Goal: Task Accomplishment & Management: Manage account settings

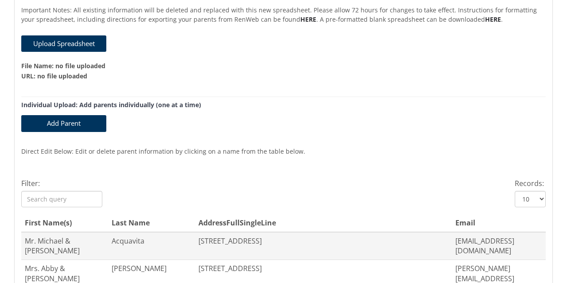
scroll to position [310, 0]
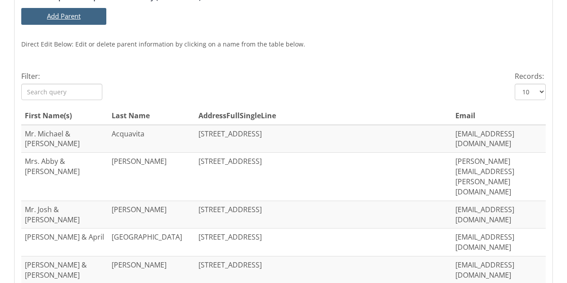
click at [74, 20] on button "Add Parent" at bounding box center [63, 16] width 85 height 16
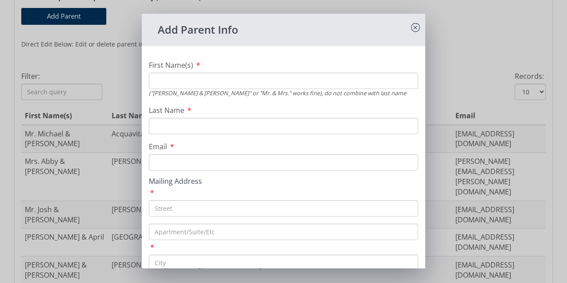
click at [253, 82] on input "First Name(s)" at bounding box center [283, 81] width 269 height 16
click at [160, 82] on input "Kuhnirenko" at bounding box center [283, 81] width 269 height 16
type input "[PERSON_NAME]"
click at [174, 123] on input "Last Name" at bounding box center [283, 126] width 269 height 16
drag, startPoint x: 199, startPoint y: 85, endPoint x: 154, endPoint y: 84, distance: 44.8
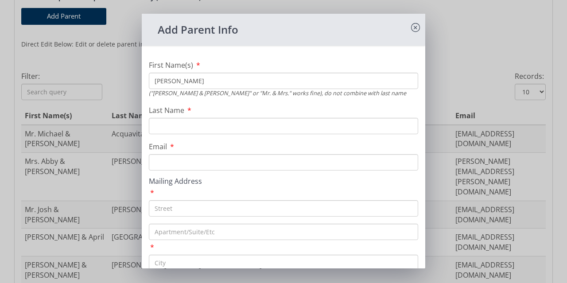
click at [154, 84] on input "[PERSON_NAME]" at bounding box center [283, 81] width 269 height 16
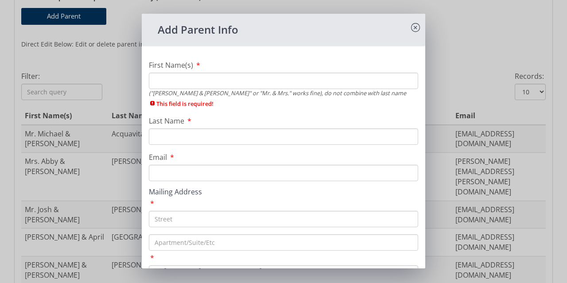
click at [164, 133] on input "Last Name" at bounding box center [283, 137] width 269 height 16
paste input "[PERSON_NAME]"
type input "[PERSON_NAME]"
click at [172, 80] on input "First Name(s)" at bounding box center [283, 81] width 269 height 16
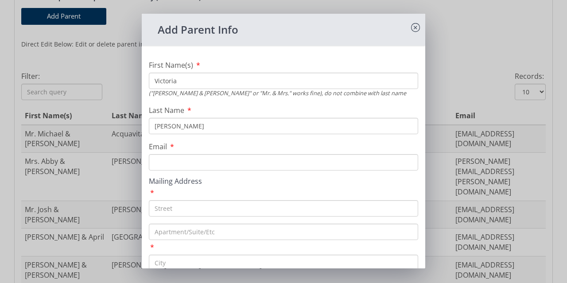
click at [155, 82] on input "Victoria" at bounding box center [283, 81] width 269 height 16
type input "Alex & Victoria"
click at [176, 157] on input "Email" at bounding box center [283, 162] width 269 height 16
paste input "[EMAIL_ADDRESS][DOMAIN_NAME]"
type input "[EMAIL_ADDRESS][DOMAIN_NAME]"
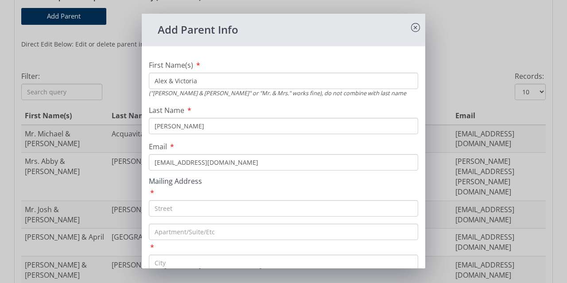
click at [175, 207] on input "text" at bounding box center [283, 208] width 269 height 16
paste input "[STREET_ADDRESS][PERSON_NAME]"
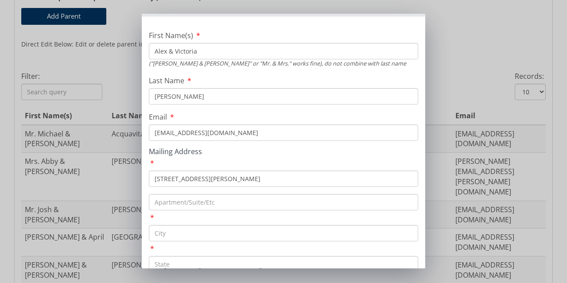
scroll to position [44, 0]
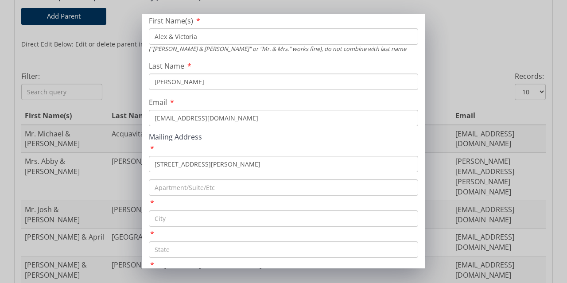
type input "[STREET_ADDRESS][PERSON_NAME]"
click at [174, 220] on input "text" at bounding box center [283, 219] width 269 height 16
type input "[GEOGRAPHIC_DATA]"
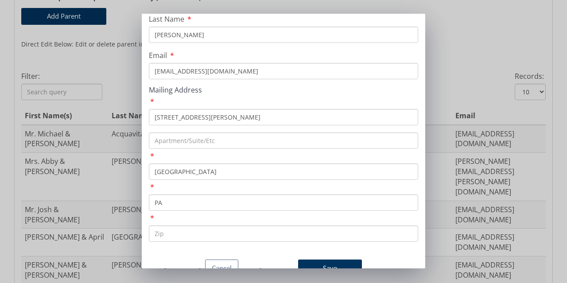
scroll to position [105, 0]
type input "PA"
click at [182, 226] on input "text" at bounding box center [283, 234] width 269 height 16
type input "16127"
drag, startPoint x: 313, startPoint y: 281, endPoint x: 165, endPoint y: 254, distance: 150.4
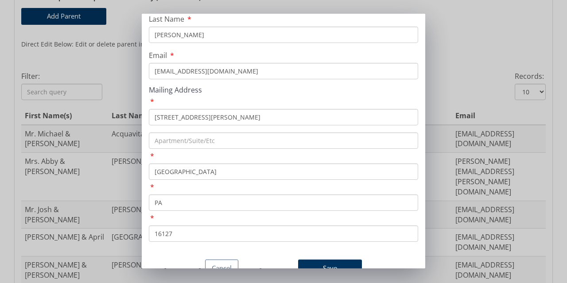
click at [165, 260] on div "Cancel Save" at bounding box center [283, 270] width 277 height 20
click at [320, 260] on button "Save" at bounding box center [330, 268] width 64 height 17
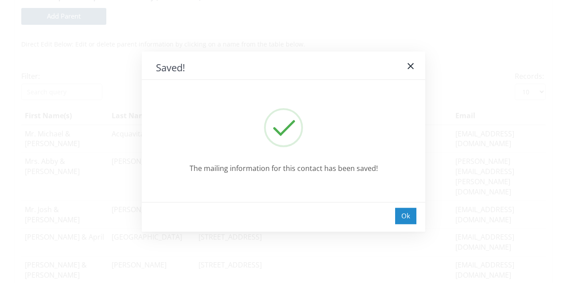
click at [403, 220] on div "Ok" at bounding box center [405, 216] width 21 height 16
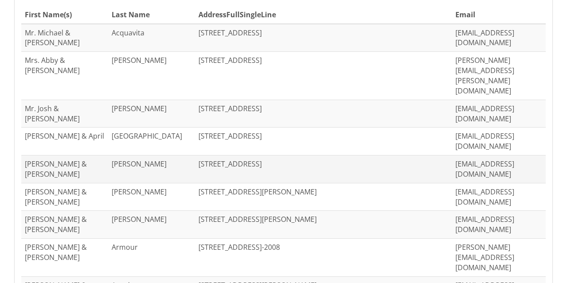
scroll to position [458, 0]
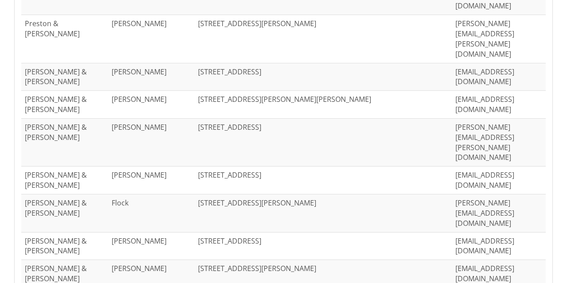
scroll to position [438, 0]
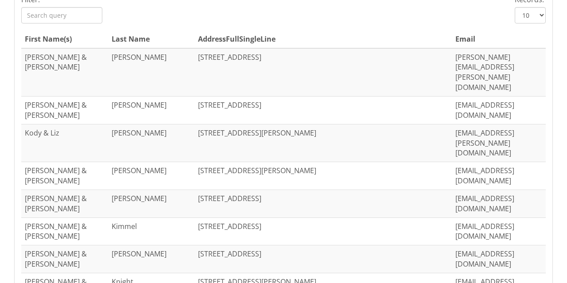
scroll to position [394, 0]
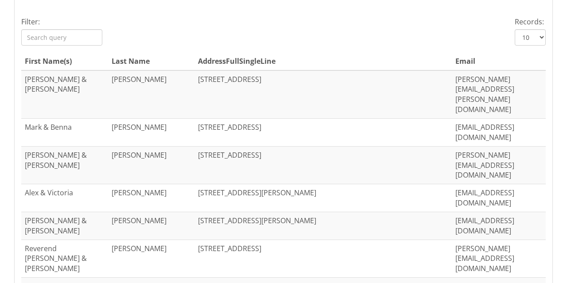
scroll to position [305, 0]
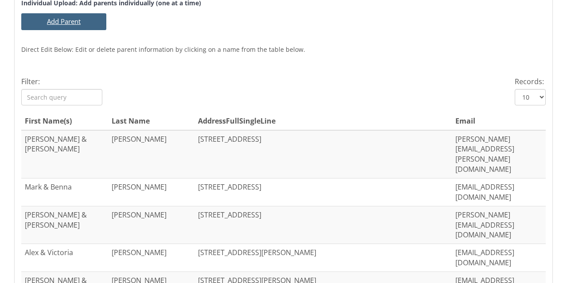
click at [66, 26] on button "Add Parent" at bounding box center [63, 21] width 85 height 16
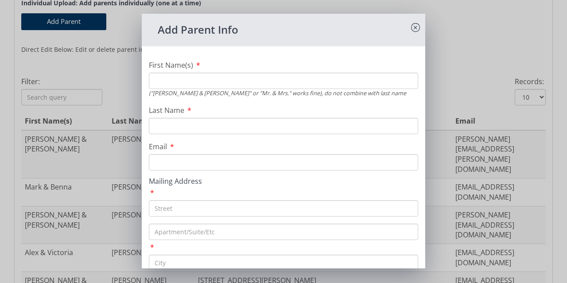
click at [262, 82] on input "First Name(s)" at bounding box center [283, 81] width 269 height 16
type input "l"
type input "Luke & Tori"
click at [177, 125] on input "Last Name" at bounding box center [283, 126] width 269 height 16
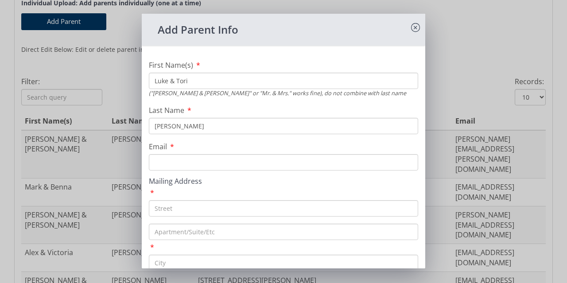
type input "[PERSON_NAME]"
click at [174, 164] on input "Email" at bounding box center [283, 162] width 269 height 16
paste input "[EMAIL_ADDRESS][PERSON_NAME][DOMAIN_NAME]"
type input "[EMAIL_ADDRESS][PERSON_NAME][DOMAIN_NAME]"
click at [171, 214] on input "text" at bounding box center [283, 208] width 269 height 16
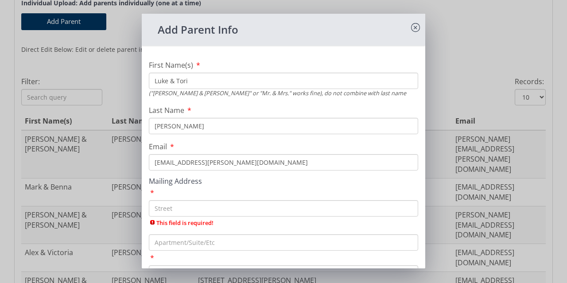
click at [222, 210] on input "text" at bounding box center [283, 208] width 269 height 16
paste input "5 [PERSON_NAME] Alley"
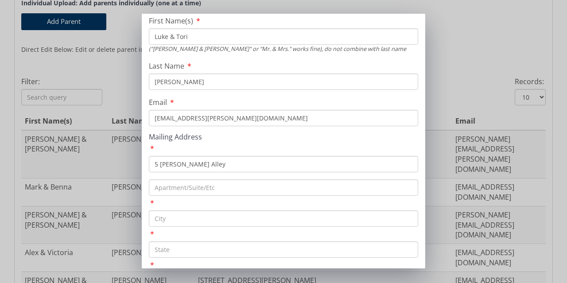
type input "5 [PERSON_NAME] Alley"
click at [170, 219] on input "text" at bounding box center [283, 219] width 269 height 16
click at [172, 223] on input "text" at bounding box center [283, 219] width 269 height 16
paste input "5 [PERSON_NAME] Alley"
drag, startPoint x: 204, startPoint y: 221, endPoint x: 148, endPoint y: 223, distance: 55.9
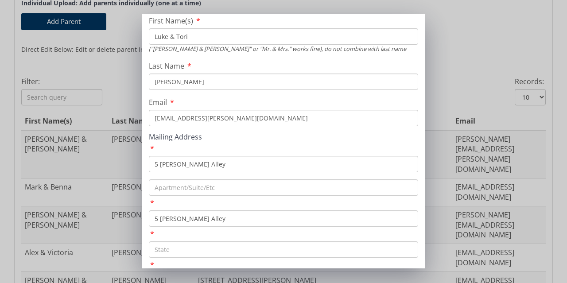
click at [148, 223] on div "First Name(s) [PERSON_NAME] & [PERSON_NAME] ("[PERSON_NAME] & [PERSON_NAME]" or…" at bounding box center [284, 155] width 284 height 295
drag, startPoint x: 207, startPoint y: 222, endPoint x: 154, endPoint y: 221, distance: 52.8
click at [154, 221] on input "5 [PERSON_NAME] Alley" at bounding box center [283, 219] width 269 height 16
click at [153, 221] on input "5 [PERSON_NAME] Alley" at bounding box center [283, 219] width 269 height 16
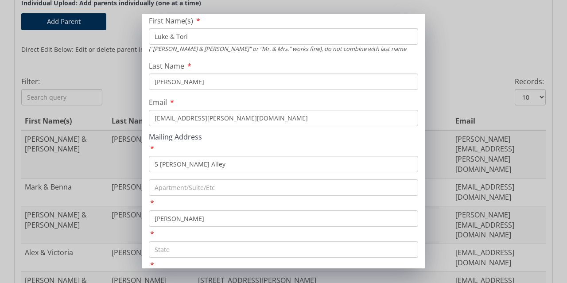
type input "[PERSON_NAME]"
type input "PA"
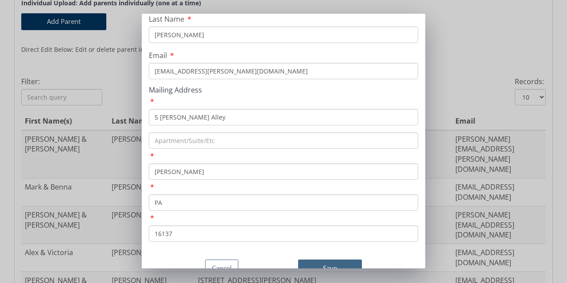
type input "16137"
click at [322, 260] on button "Save" at bounding box center [330, 268] width 64 height 17
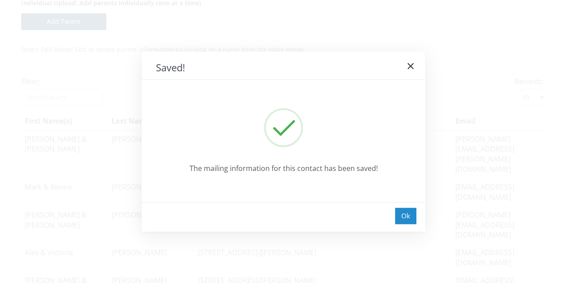
click at [411, 220] on div "Ok" at bounding box center [405, 216] width 21 height 16
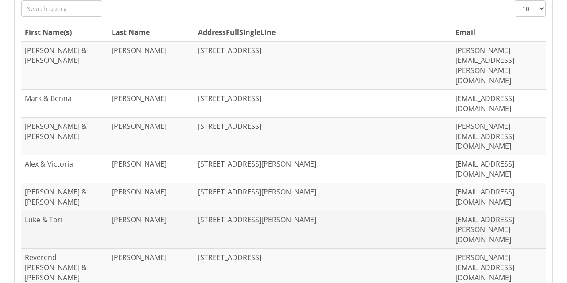
scroll to position [438, 0]
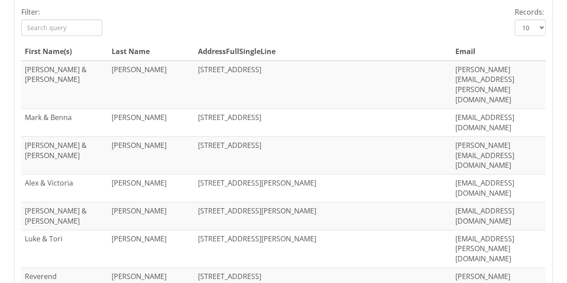
scroll to position [394, 0]
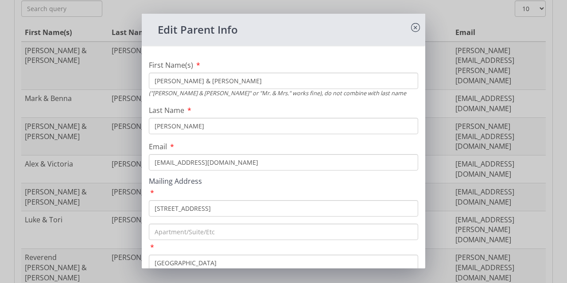
drag, startPoint x: 221, startPoint y: 212, endPoint x: 156, endPoint y: 213, distance: 65.6
click at [156, 213] on input "[STREET_ADDRESS]" at bounding box center [283, 208] width 269 height 16
type input "[STREET_ADDRESS]"
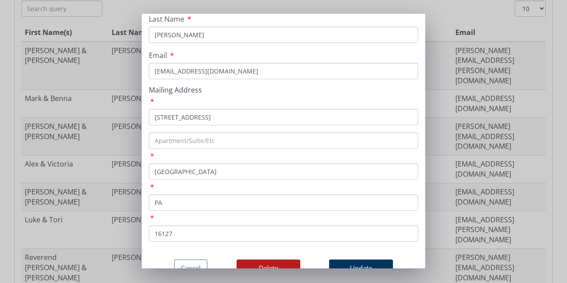
scroll to position [105, 0]
click at [348, 260] on button "Update" at bounding box center [361, 268] width 64 height 17
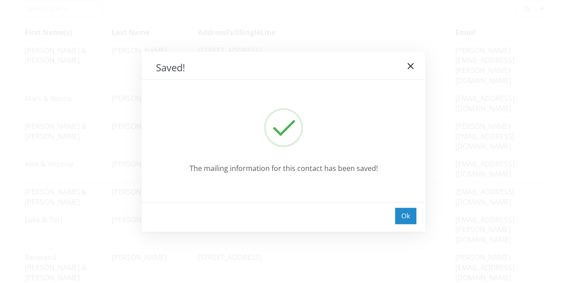
click at [406, 215] on div "Ok" at bounding box center [405, 216] width 21 height 16
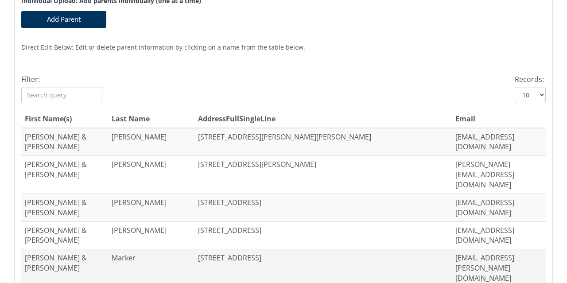
scroll to position [305, 0]
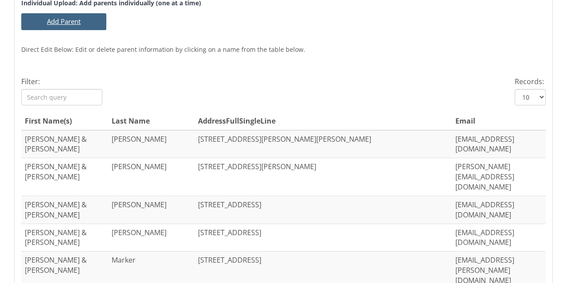
click at [61, 24] on button "Add Parent" at bounding box center [63, 21] width 85 height 16
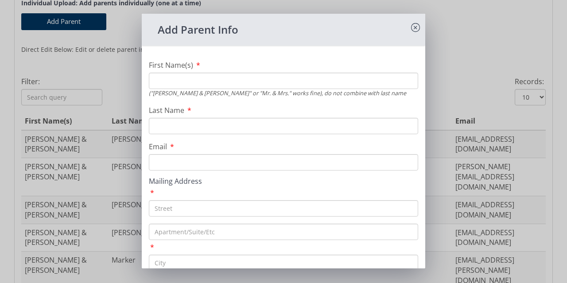
click at [252, 82] on input "First Name(s)" at bounding box center [283, 81] width 269 height 16
click at [217, 81] on input "[PERSON_NAME] &" at bounding box center [283, 81] width 269 height 16
type input "[PERSON_NAME] & [PERSON_NAME]"
type input "Lingo"
click at [200, 160] on input "Email" at bounding box center [283, 162] width 269 height 16
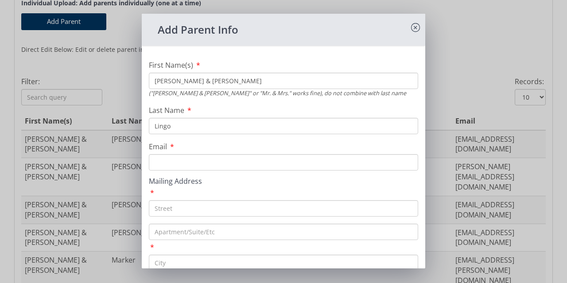
paste input "[EMAIL_ADDRESS][DOMAIN_NAME]"
type input "[EMAIL_ADDRESS][DOMAIN_NAME]"
click at [181, 211] on input "text" at bounding box center [283, 208] width 269 height 16
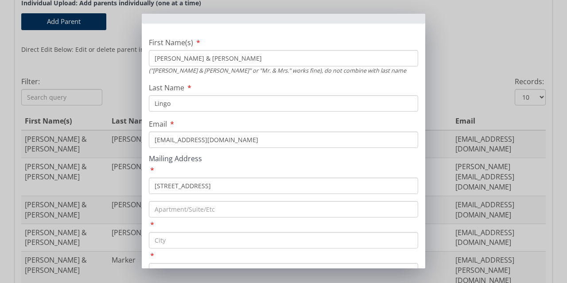
scroll to position [44, 0]
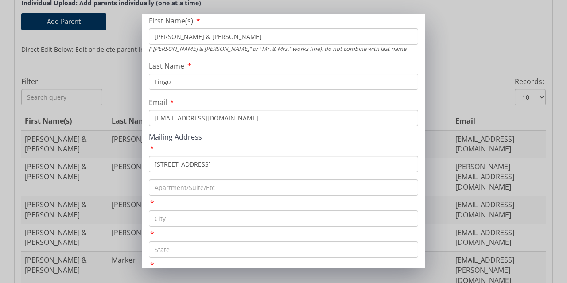
type input "[STREET_ADDRESS]"
click at [183, 218] on input "text" at bounding box center [283, 219] width 269 height 16
type input "[GEOGRAPHIC_DATA]"
click at [185, 250] on input "text" at bounding box center [283, 250] width 269 height 16
type input "PA"
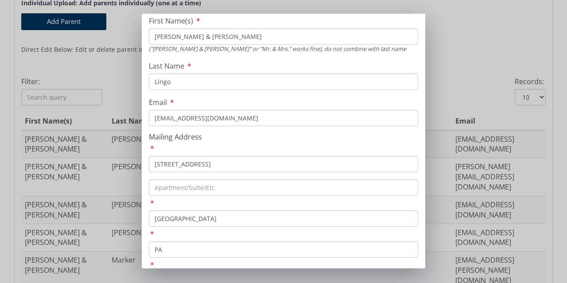
scroll to position [105, 0]
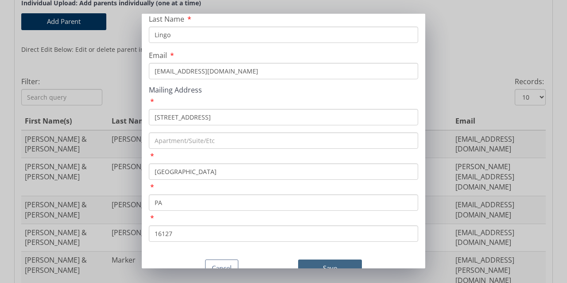
type input "16127"
click at [316, 260] on button "Save" at bounding box center [330, 268] width 64 height 17
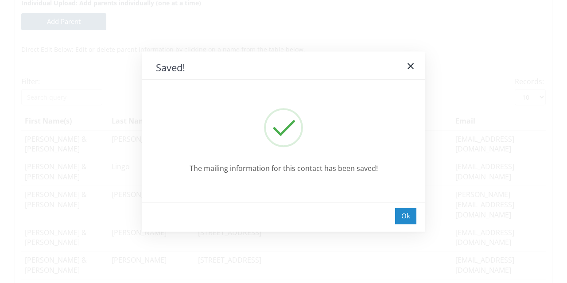
click at [402, 219] on div "Ok" at bounding box center [405, 216] width 21 height 16
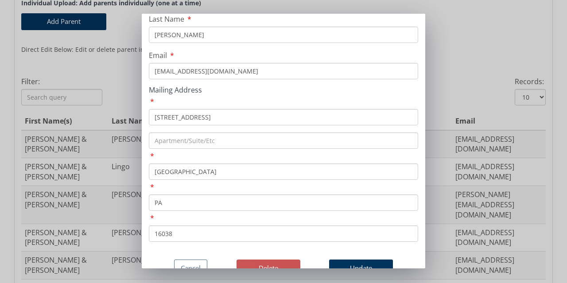
click at [259, 260] on button "Delete" at bounding box center [269, 268] width 64 height 17
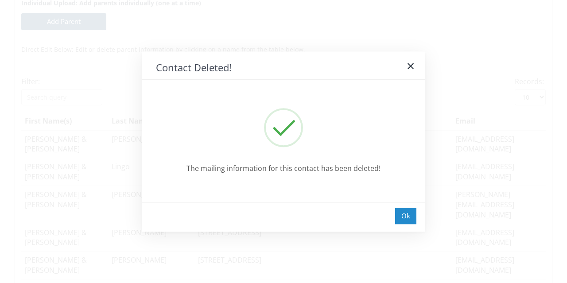
click at [411, 216] on div "Ok" at bounding box center [405, 216] width 21 height 16
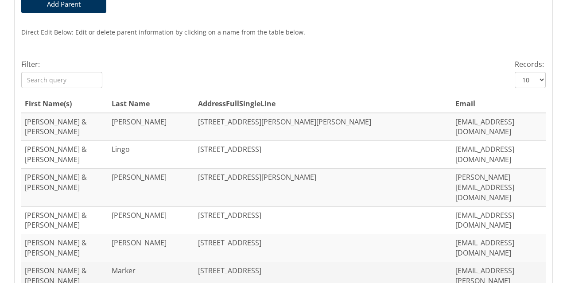
scroll to position [349, 0]
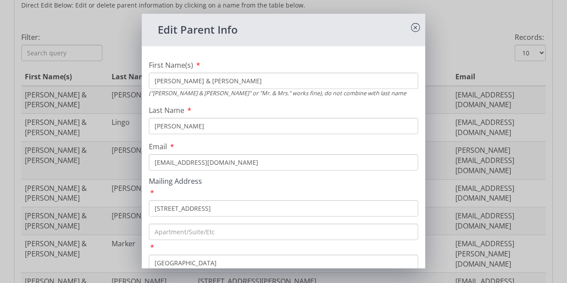
scroll to position [105, 0]
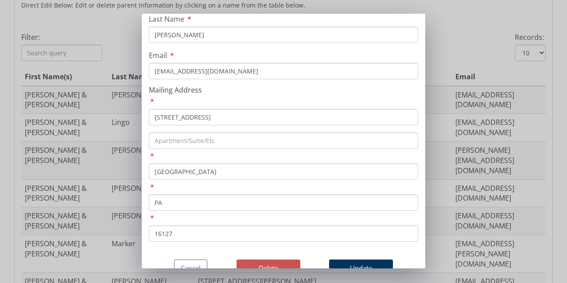
click at [260, 260] on button "Delete" at bounding box center [269, 268] width 64 height 17
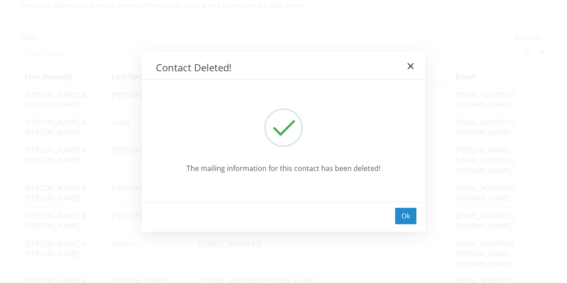
click at [401, 217] on div "Ok" at bounding box center [405, 216] width 21 height 16
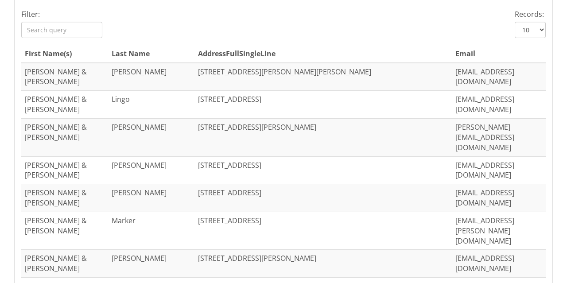
scroll to position [394, 0]
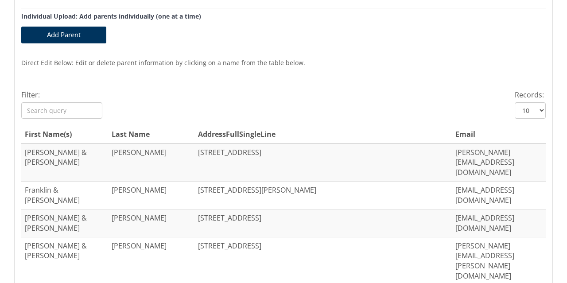
scroll to position [261, 0]
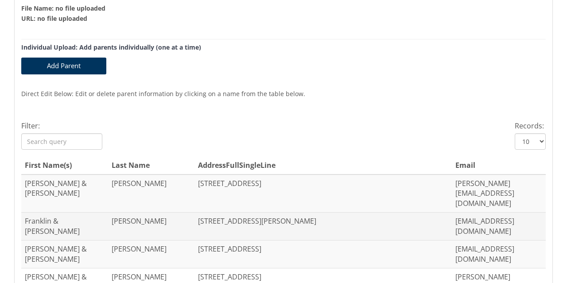
click at [237, 213] on td "[STREET_ADDRESS][PERSON_NAME]" at bounding box center [324, 227] width 258 height 28
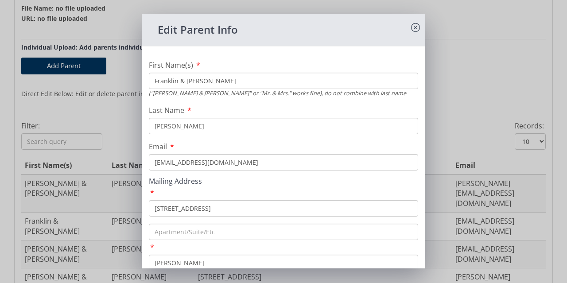
scroll to position [44, 0]
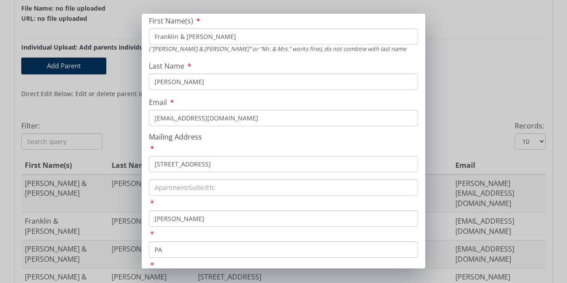
drag, startPoint x: 231, startPoint y: 166, endPoint x: 123, endPoint y: 162, distance: 108.2
click at [123, 162] on div "Edit Parent Info First Name(s) [PERSON_NAME] & [PERSON_NAME] ("[PERSON_NAME] & …" at bounding box center [283, 141] width 567 height 283
type input "[STREET_ADDRESS]"
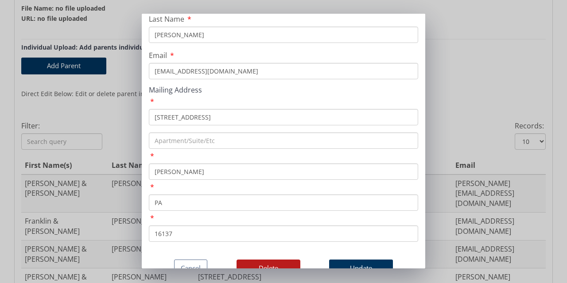
scroll to position [105, 0]
click at [352, 260] on button "Update" at bounding box center [361, 268] width 64 height 17
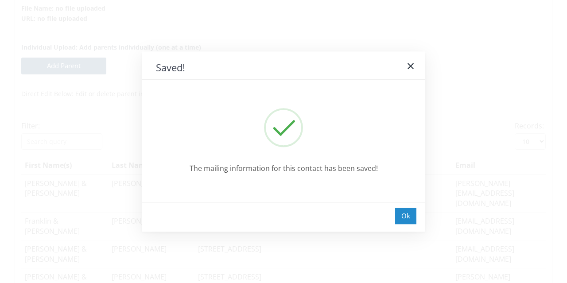
click at [404, 220] on div "Ok" at bounding box center [405, 216] width 21 height 16
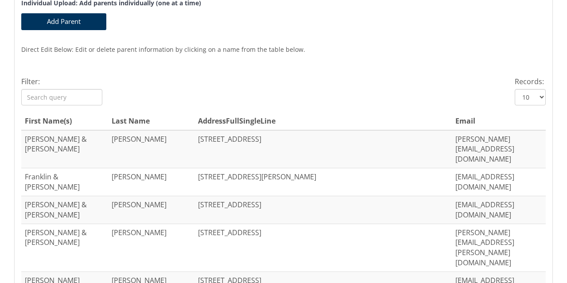
scroll to position [349, 0]
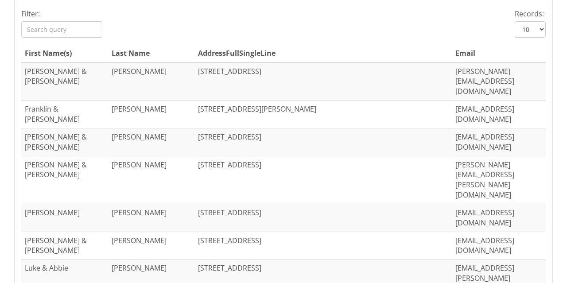
scroll to position [394, 0]
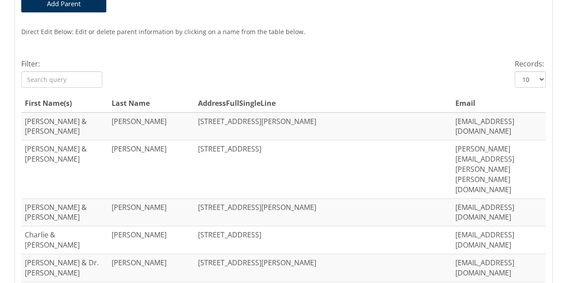
scroll to position [261, 0]
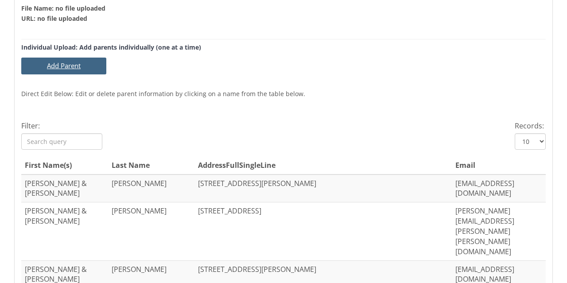
click at [73, 66] on button "Add Parent" at bounding box center [63, 66] width 85 height 16
click at [61, 67] on button "Add Parent" at bounding box center [63, 66] width 85 height 16
click at [106, 73] on button "Add Parent" at bounding box center [63, 66] width 85 height 16
click at [16, 82] on div "Maintain your parent list for The Classical Difference You can add or change yo…" at bounding box center [283, 177] width 539 height 769
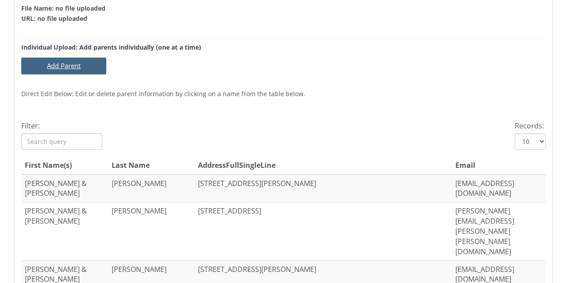
click at [62, 65] on button "Add Parent" at bounding box center [63, 66] width 85 height 16
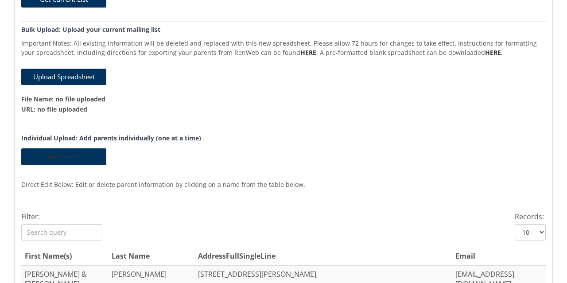
scroll to position [128, 0]
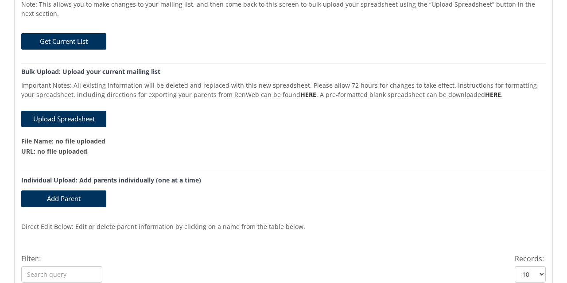
click at [305, 137] on p "File Name: no file uploaded" at bounding box center [283, 141] width 525 height 9
click at [59, 199] on button "Add Parent" at bounding box center [63, 199] width 85 height 16
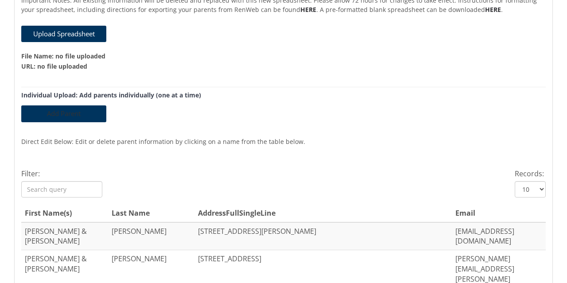
scroll to position [216, 0]
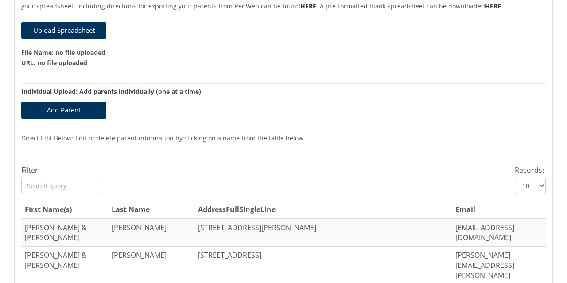
click at [58, 184] on input "Filter:" at bounding box center [61, 186] width 81 height 16
click at [71, 108] on button "Add Parent" at bounding box center [63, 110] width 85 height 16
click at [62, 112] on button "Add Parent" at bounding box center [63, 110] width 85 height 16
click at [63, 112] on button "Add Parent" at bounding box center [63, 110] width 85 height 16
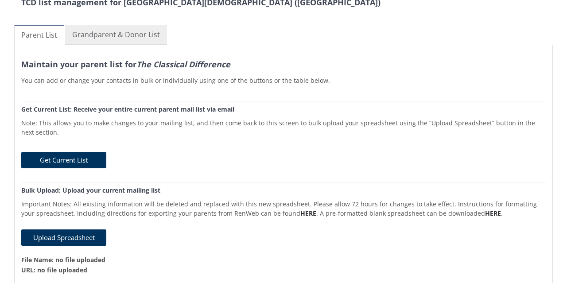
scroll to position [0, 0]
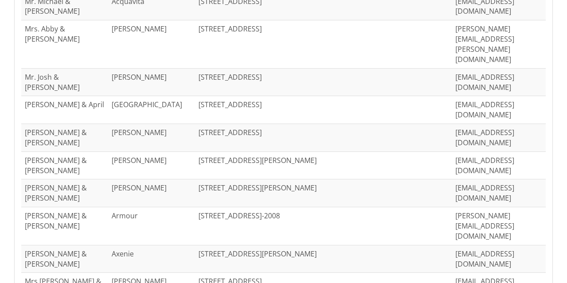
scroll to position [443, 0]
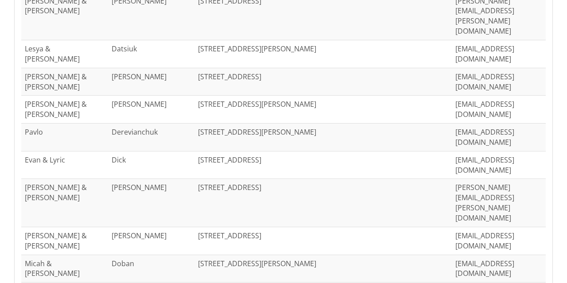
scroll to position [438, 0]
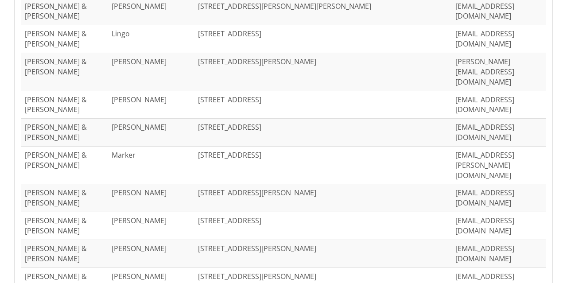
scroll to position [394, 0]
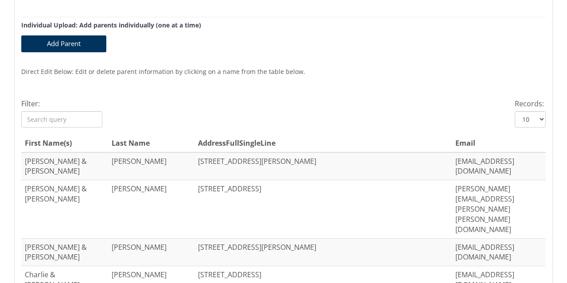
scroll to position [261, 0]
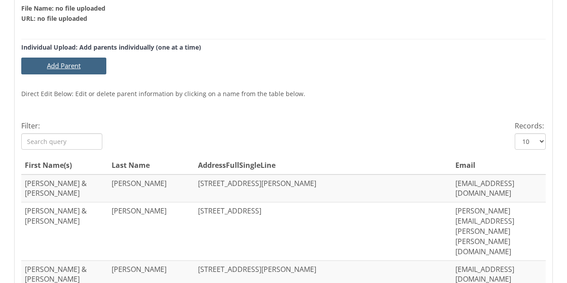
click at [60, 67] on button "Add Parent" at bounding box center [63, 66] width 85 height 16
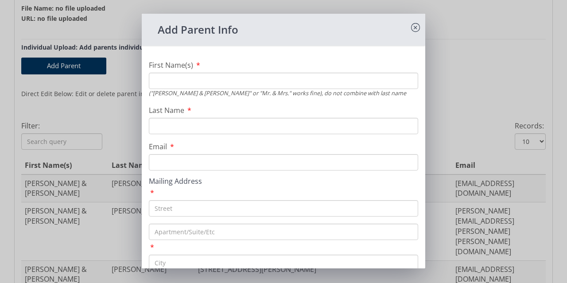
click at [194, 80] on input "First Name(s)" at bounding box center [283, 81] width 269 height 16
click at [178, 125] on input "Last Name" at bounding box center [283, 126] width 269 height 16
type input "Mueller"
click at [190, 82] on input "First Name(s)" at bounding box center [283, 81] width 269 height 16
click at [188, 165] on input "Email" at bounding box center [283, 162] width 269 height 16
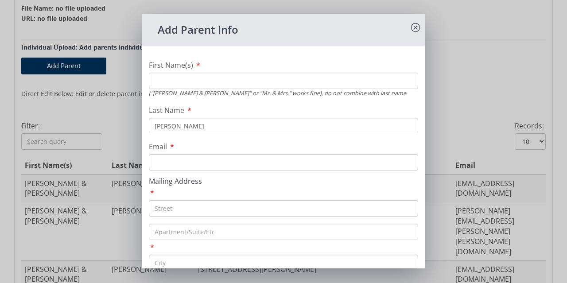
paste input "jomueller18@gmail.com"
type input "jomueller18@gmail.com"
click at [181, 82] on input "First Name(s)" at bounding box center [283, 81] width 269 height 16
click at [168, 78] on input "First Name(s)" at bounding box center [283, 81] width 269 height 16
type input "Joseph & Sarah"
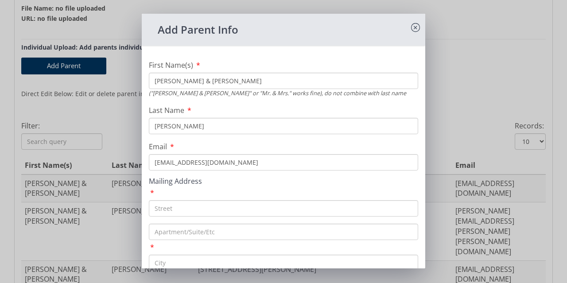
click at [192, 213] on input "text" at bounding box center [283, 208] width 269 height 16
paste input "776 North Liberty Road"
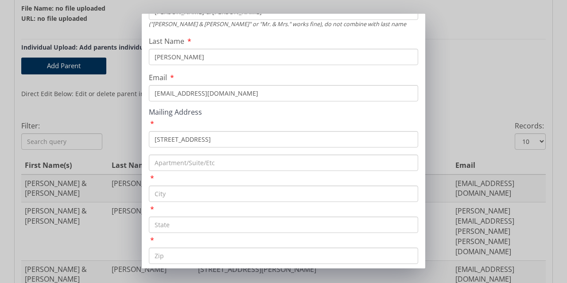
scroll to position [89, 0]
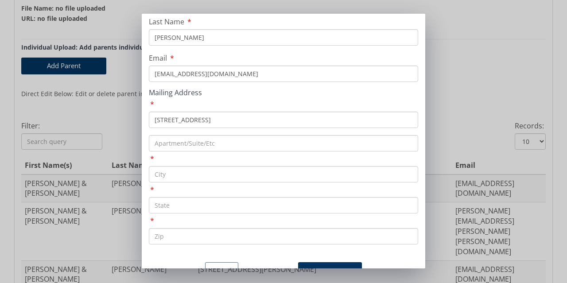
type input "776 North Liberty Road"
click at [182, 171] on input "text" at bounding box center [283, 174] width 269 height 16
paste input "[GEOGRAPHIC_DATA]"
type input "[GEOGRAPHIC_DATA]"
click at [180, 207] on input "text" at bounding box center [283, 205] width 269 height 16
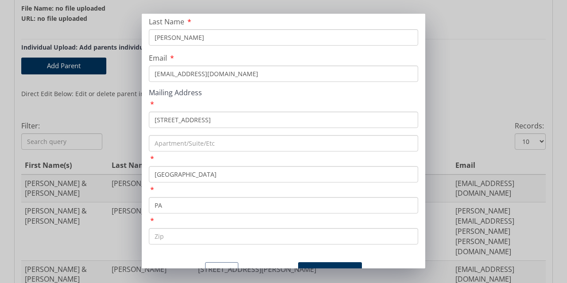
type input "PA"
click at [168, 241] on input "text" at bounding box center [283, 236] width 269 height 16
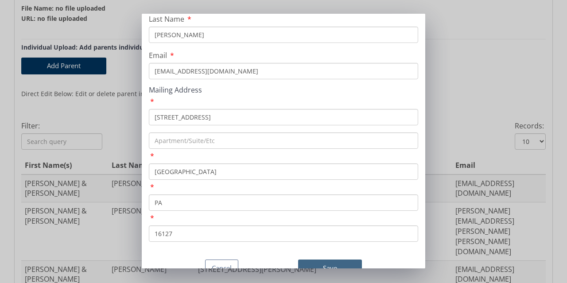
type input "16127"
click at [323, 260] on button "Save" at bounding box center [330, 268] width 64 height 17
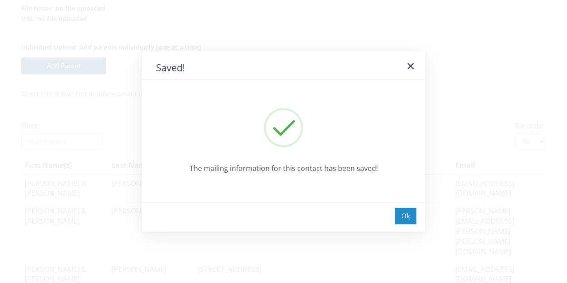
click at [404, 219] on div "Ok" at bounding box center [405, 216] width 21 height 16
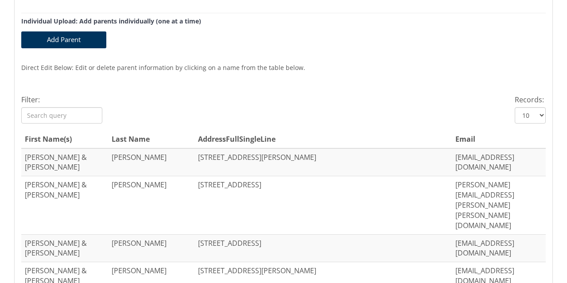
scroll to position [261, 0]
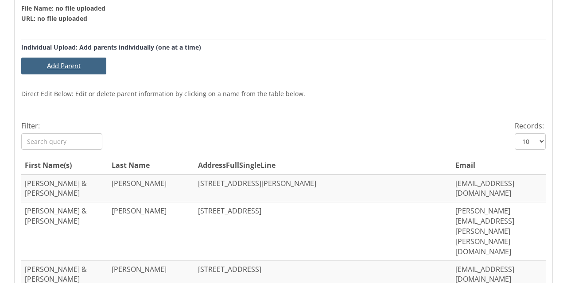
click at [68, 64] on button "Add Parent" at bounding box center [63, 66] width 85 height 16
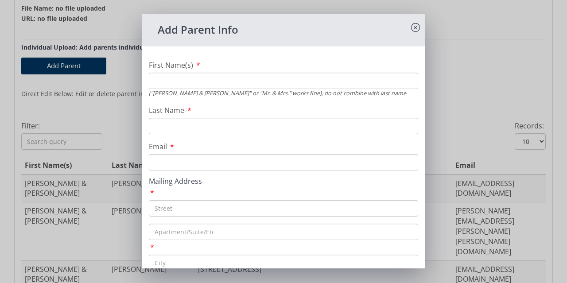
click at [195, 127] on input "Last Name" at bounding box center [283, 126] width 269 height 16
type input "Osborn"
click at [192, 88] on input "First Name(s)" at bounding box center [283, 81] width 269 height 16
click at [165, 212] on input "text" at bounding box center [283, 208] width 269 height 16
paste input "452 Daugherty Road"
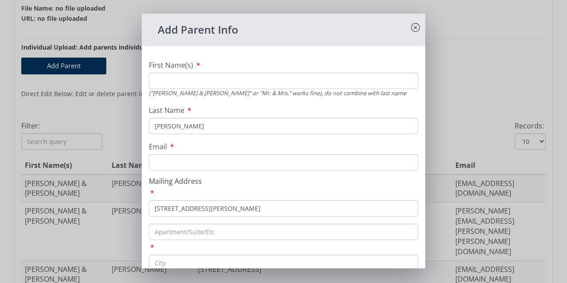
type input "452 Daugherty Road"
click at [178, 76] on input "First Name(s)" at bounding box center [283, 81] width 269 height 16
type input "Amber & Douglas"
click at [191, 159] on input "Email" at bounding box center [283, 162] width 269 height 16
paste input "ambereosborn@yahoo.com"
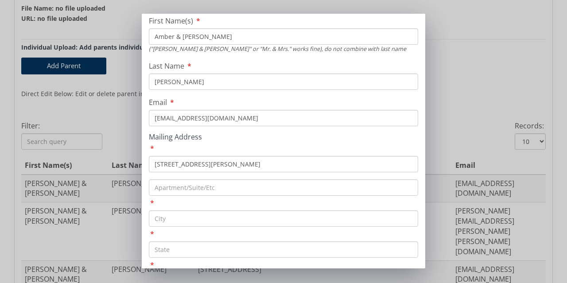
scroll to position [89, 0]
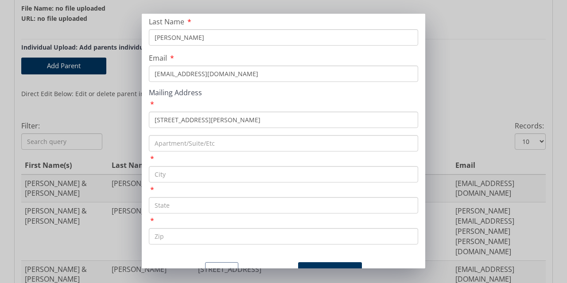
type input "ambereosborn@yahoo.com"
click at [177, 173] on input "text" at bounding box center [283, 174] width 269 height 16
type input "[GEOGRAPHIC_DATA]"
type input "PA"
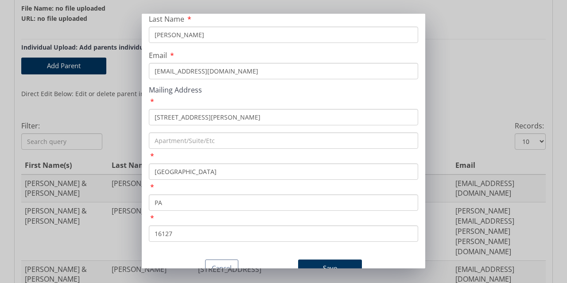
scroll to position [105, 0]
type input "16127"
click at [320, 260] on button "Save" at bounding box center [330, 268] width 64 height 17
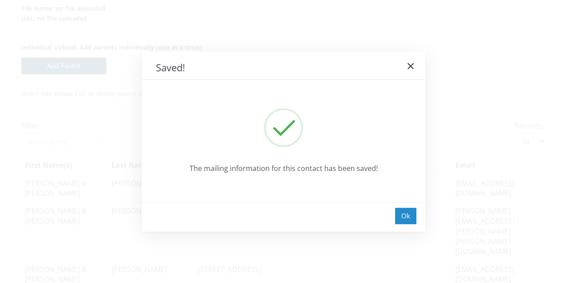
click at [405, 219] on div "Ok" at bounding box center [405, 216] width 21 height 16
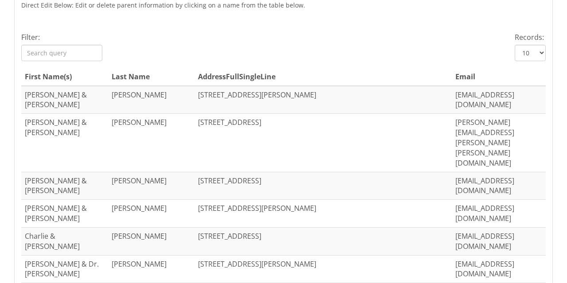
scroll to position [394, 0]
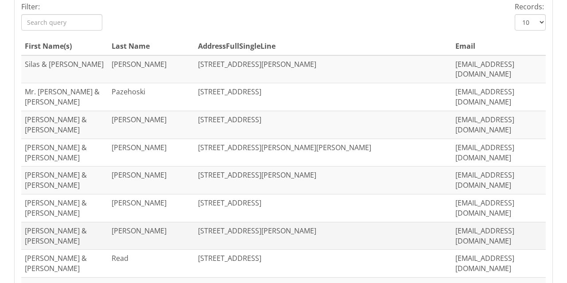
scroll to position [438, 0]
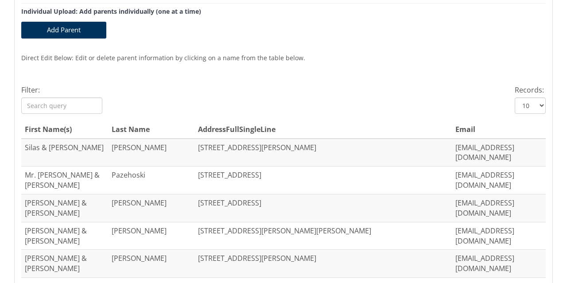
scroll to position [261, 0]
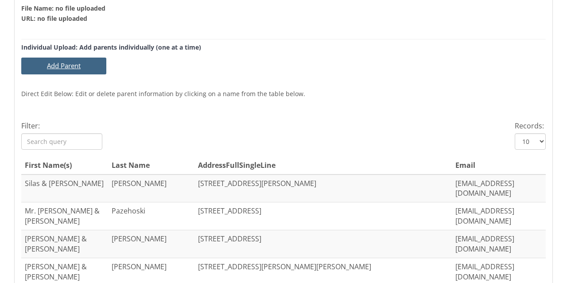
click at [62, 64] on button "Add Parent" at bounding box center [63, 66] width 85 height 16
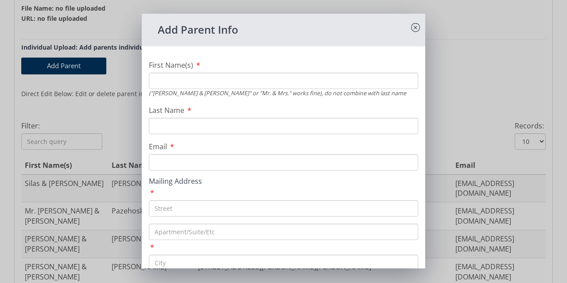
click at [230, 82] on input "First Name(s)" at bounding box center [283, 81] width 269 height 16
type input "Kenneth & Keesa"
click at [195, 127] on input "Last Name" at bounding box center [283, 126] width 269 height 16
click at [170, 161] on input "Email" at bounding box center [283, 162] width 269 height 16
paste input "keesa_cook@yahoo.com"
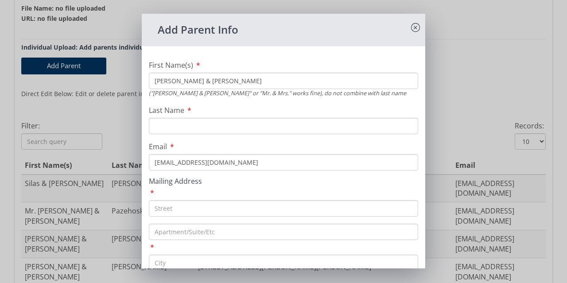
type input "keesa_cook@yahoo.com"
click at [170, 209] on input "text" at bounding box center [283, 208] width 269 height 16
paste input "40 Walter Road"
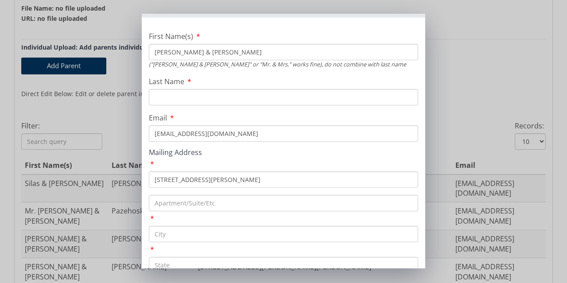
scroll to position [44, 0]
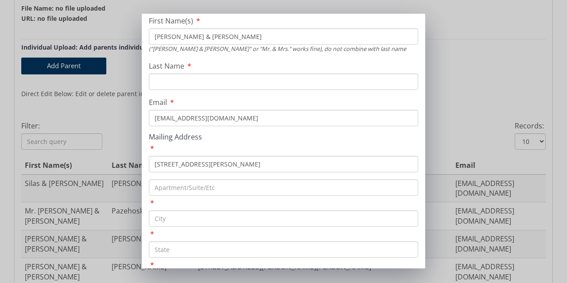
type input "40 Walter Road"
click at [183, 222] on input "text" at bounding box center [283, 219] width 269 height 16
paste input "40 Walter Road"
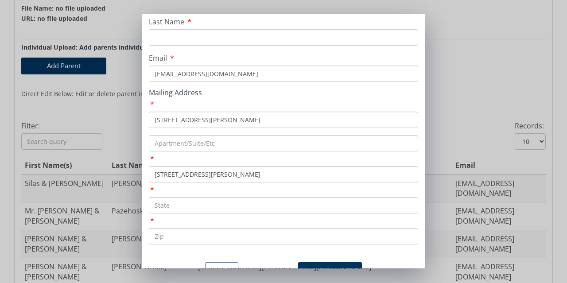
click at [183, 205] on input "text" at bounding box center [283, 205] width 269 height 16
drag, startPoint x: 218, startPoint y: 174, endPoint x: 153, endPoint y: 176, distance: 64.8
click at [153, 176] on input "40 Walter Road" at bounding box center [283, 174] width 269 height 16
drag, startPoint x: 218, startPoint y: 175, endPoint x: 153, endPoint y: 176, distance: 64.3
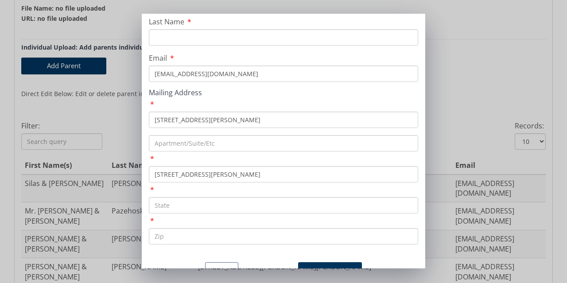
click at [153, 176] on input "40 Walter Road" at bounding box center [283, 174] width 269 height 16
type input "[GEOGRAPHIC_DATA]"
type input "PA"
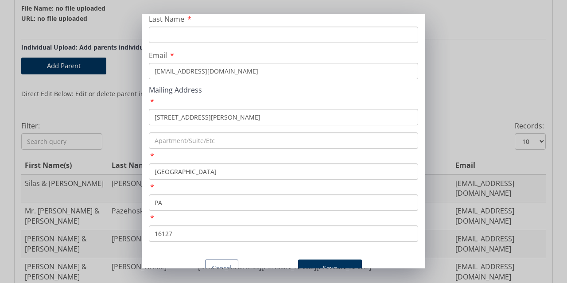
scroll to position [105, 0]
type input "16127"
click at [322, 260] on button "Save" at bounding box center [330, 268] width 64 height 17
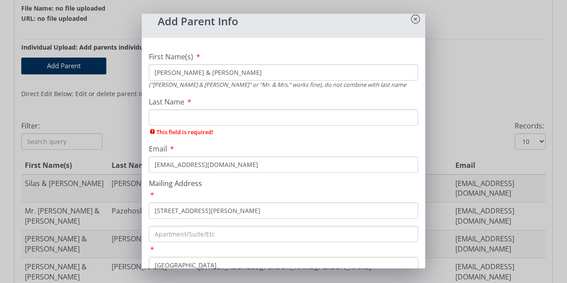
scroll to position [0, 0]
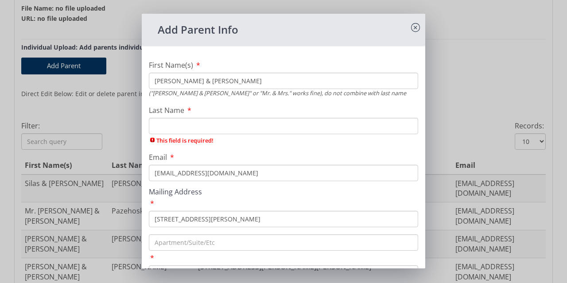
click at [179, 130] on input "Last Name" at bounding box center [283, 126] width 269 height 16
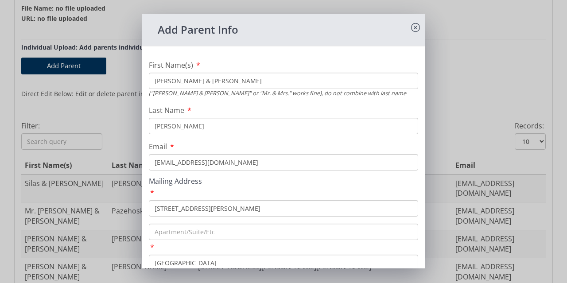
type input "Palmer"
click at [280, 179] on h4 "Mailing Address" at bounding box center [283, 182] width 269 height 8
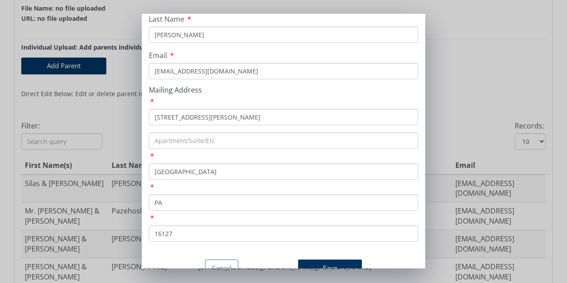
scroll to position [105, 0]
click at [322, 260] on button "Save" at bounding box center [330, 268] width 64 height 17
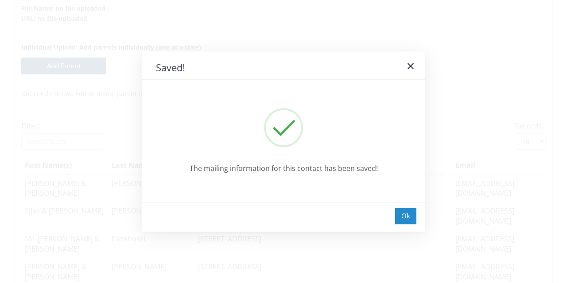
click at [410, 217] on div "Ok" at bounding box center [405, 216] width 21 height 16
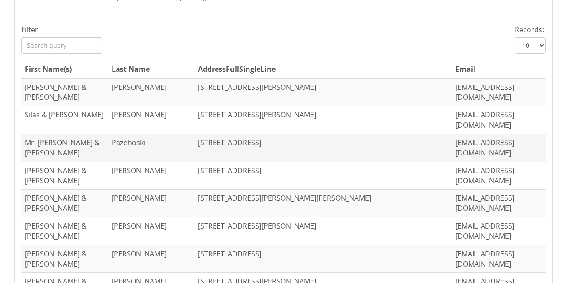
scroll to position [394, 0]
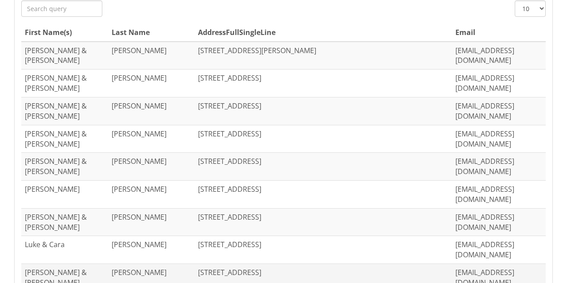
scroll to position [349, 0]
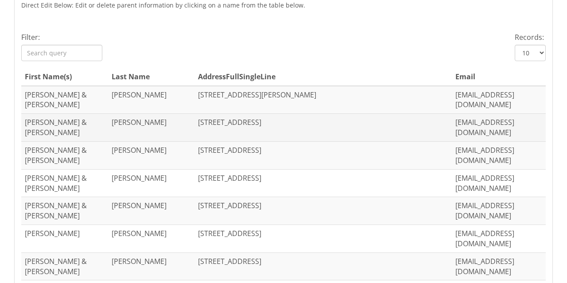
click at [210, 114] on td "4530 SCRUBGRASS RD, GROVE CITY, PA 16127-7214" at bounding box center [324, 128] width 258 height 28
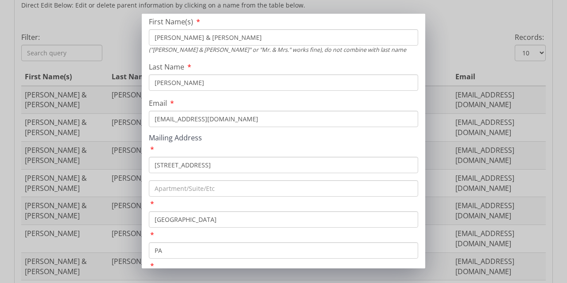
scroll to position [105, 0]
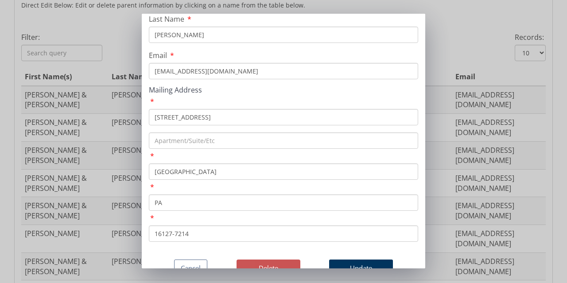
click at [265, 260] on button "Delete" at bounding box center [269, 268] width 64 height 17
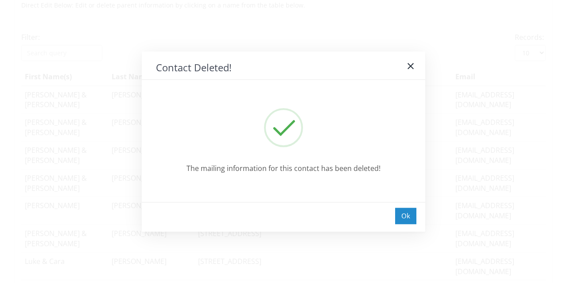
click at [408, 217] on div "Ok" at bounding box center [405, 216] width 21 height 16
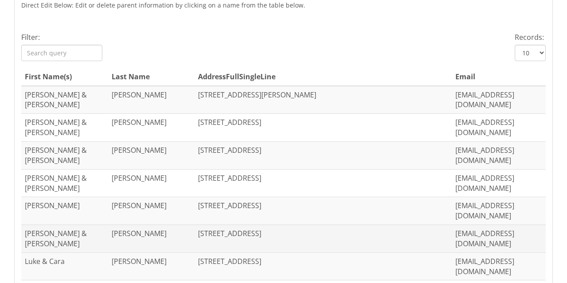
click at [227, 225] on td "629 GROVE CITY ROAD, SLIPPERY ROCK, PA 16057" at bounding box center [324, 239] width 258 height 28
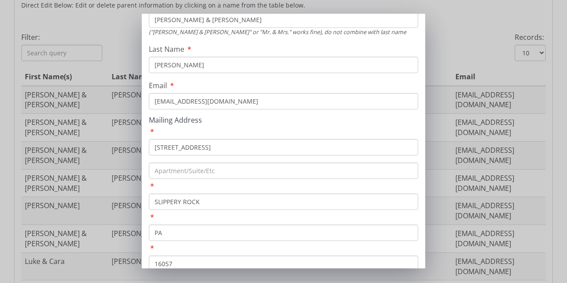
scroll to position [89, 0]
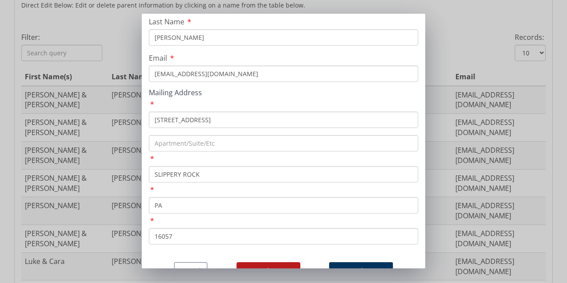
drag, startPoint x: 224, startPoint y: 121, endPoint x: 148, endPoint y: 124, distance: 75.4
click at [148, 124] on div "First Name(s) Tim & Abigail ("Andy & Charlotte" or "Mr. & Mrs." works fine), do…" at bounding box center [284, 111] width 284 height 295
type input "177 Fullingmill Road"
click at [205, 176] on input "SLIPPERY ROCK" at bounding box center [283, 174] width 269 height 16
drag, startPoint x: 231, startPoint y: 174, endPoint x: 155, endPoint y: 174, distance: 76.7
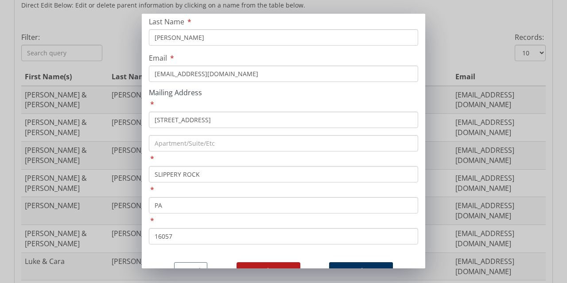
click at [155, 174] on input "SLIPPERY ROCK" at bounding box center [283, 174] width 269 height 16
type input "[PERSON_NAME]"
click at [173, 238] on input "16057" at bounding box center [283, 236] width 269 height 16
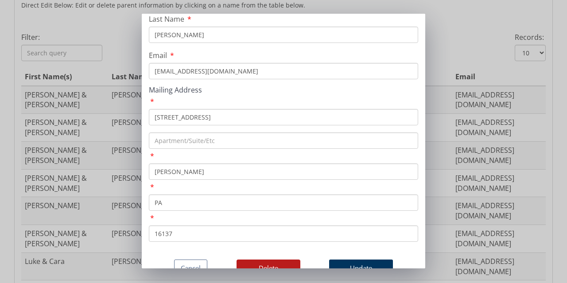
scroll to position [105, 0]
type input "16137"
click at [351, 260] on button "Update" at bounding box center [361, 268] width 64 height 17
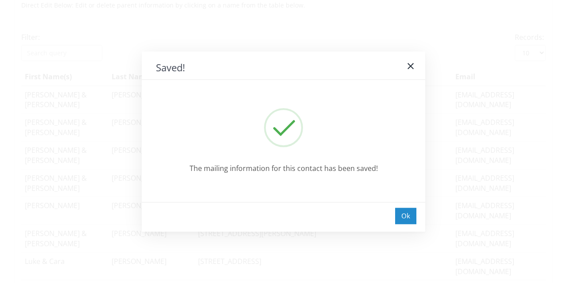
click at [406, 216] on div "Ok" at bounding box center [405, 216] width 21 height 16
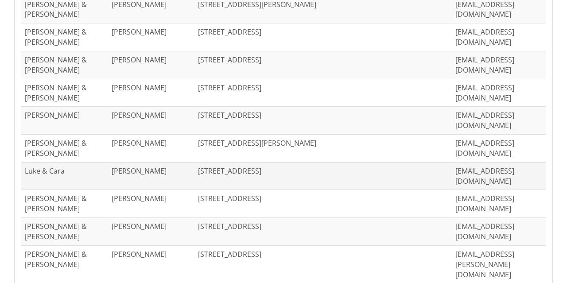
scroll to position [448, 0]
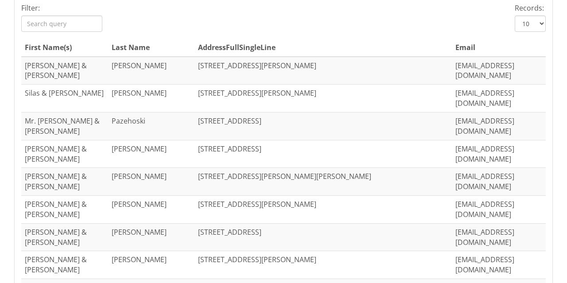
scroll to position [438, 0]
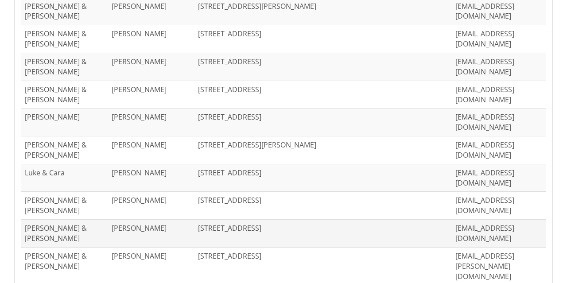
click at [213, 220] on td "624 E MAIN ST EXT, GROVE CITY, PA 16127" at bounding box center [324, 234] width 258 height 28
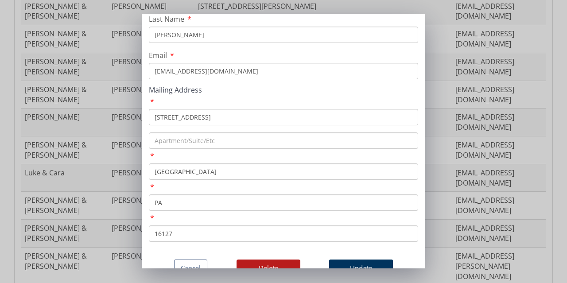
scroll to position [105, 0]
click at [270, 260] on button "Delete" at bounding box center [269, 268] width 64 height 17
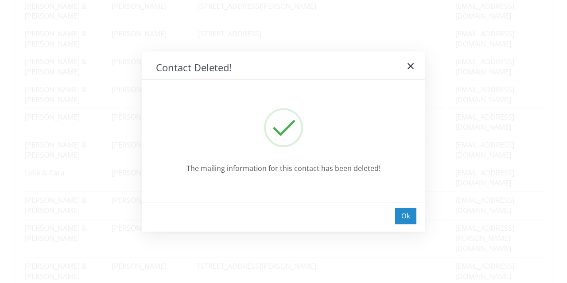
click at [404, 215] on div "Ok" at bounding box center [405, 216] width 21 height 16
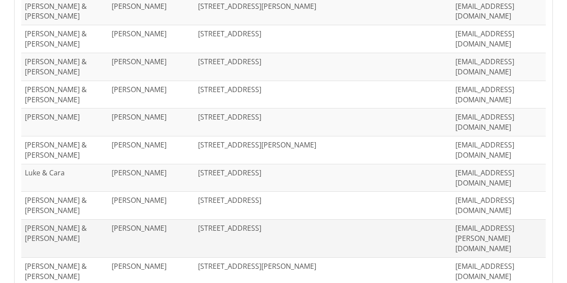
click at [265, 220] on td "319 OAKLAND AVE, GROVE CITY, PA 16127" at bounding box center [324, 239] width 258 height 38
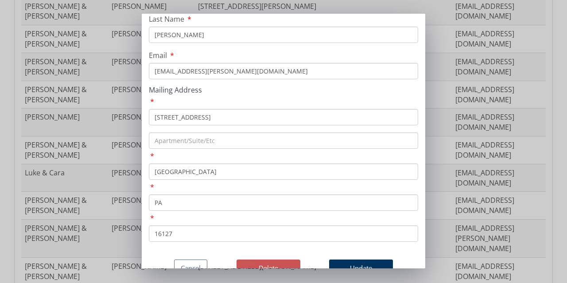
click at [269, 260] on button "Delete" at bounding box center [269, 268] width 64 height 17
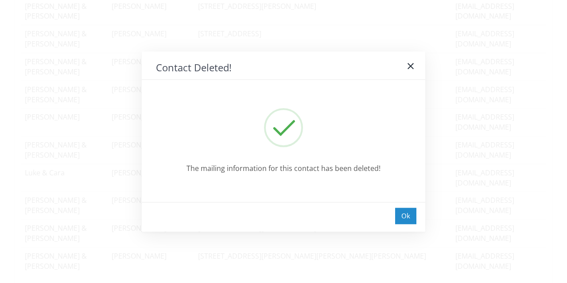
click at [404, 217] on div "Ok" at bounding box center [405, 216] width 21 height 16
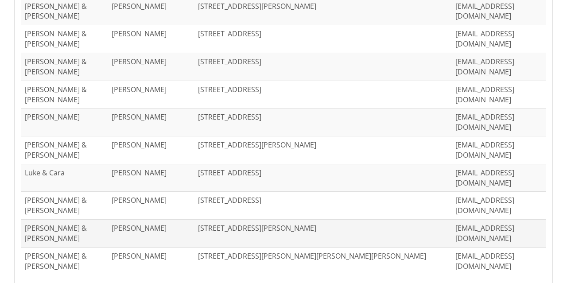
click at [224, 220] on td "208 SCHULTIES LANE, HARRISVILLE, PA 16038" at bounding box center [324, 234] width 258 height 28
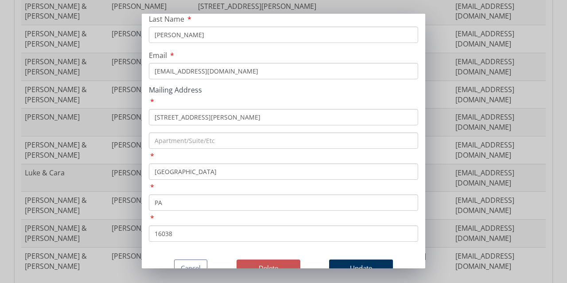
click at [276, 260] on button "Delete" at bounding box center [269, 268] width 64 height 17
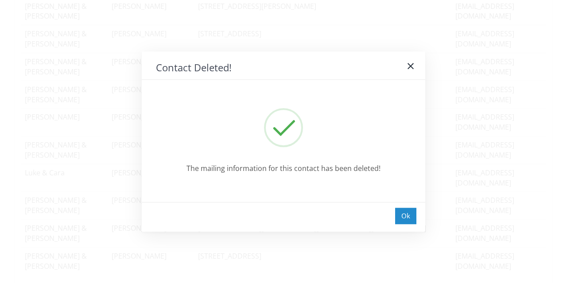
click at [408, 218] on div "Ok" at bounding box center [405, 216] width 21 height 16
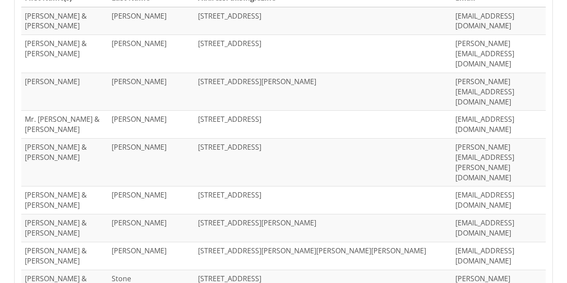
scroll to position [438, 0]
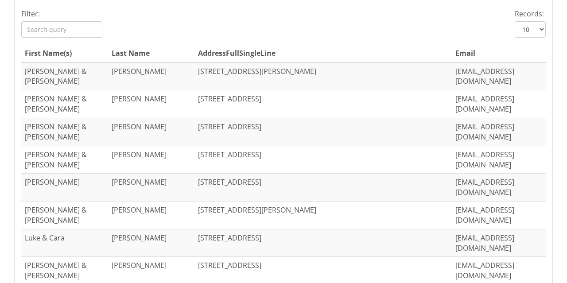
scroll to position [394, 0]
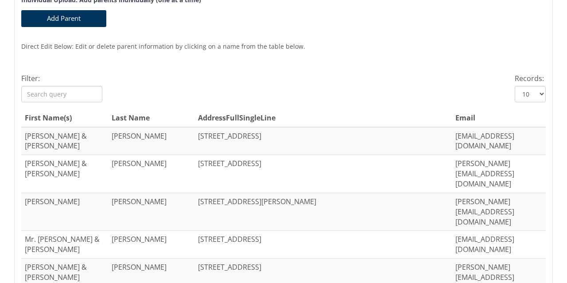
scroll to position [305, 0]
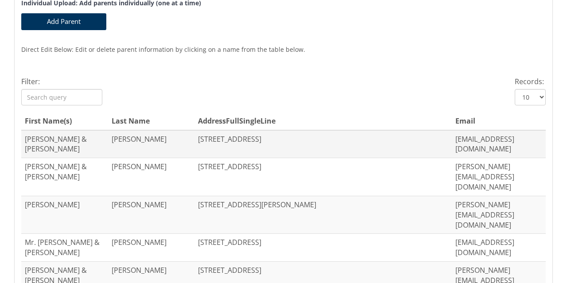
click at [225, 143] on td "311 WEST POPLAR STREET, GROVE CITY, PA 16127" at bounding box center [324, 144] width 258 height 28
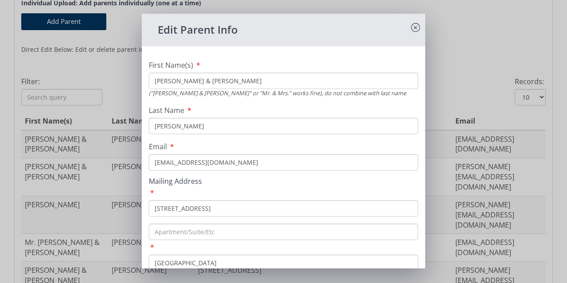
click at [184, 81] on input "Zachery & Rachel" at bounding box center [283, 81] width 269 height 16
click at [158, 78] on input "Rachel" at bounding box center [283, 81] width 269 height 16
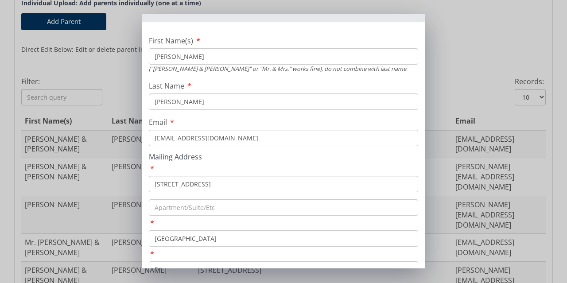
scroll to position [44, 0]
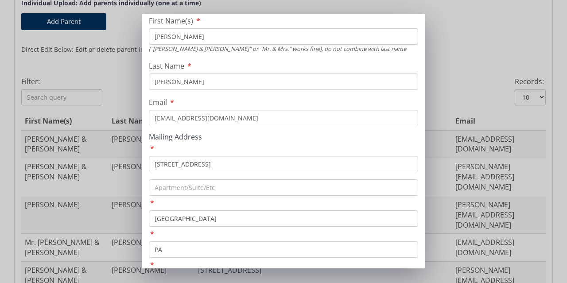
type input "Rachel"
drag, startPoint x: 215, startPoint y: 121, endPoint x: 152, endPoint y: 121, distance: 63.4
click at [152, 121] on input "zscuba2@aol.com" at bounding box center [283, 118] width 269 height 16
paste input "gerwig2014"
type input "gerwig2014@aol.com"
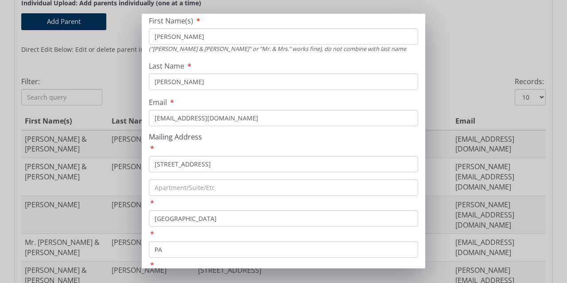
drag, startPoint x: 234, startPoint y: 168, endPoint x: 140, endPoint y: 164, distance: 94.9
click at [140, 164] on div "Edit Parent Info First Name(s) Rachel ("Andy & Charlotte" or "Mr. & Mrs." works…" at bounding box center [283, 141] width 567 height 283
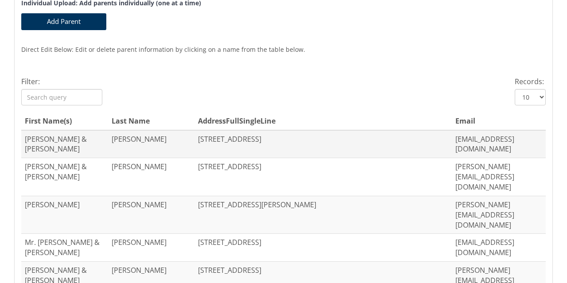
click at [217, 142] on td "311 WEST POPLAR STREET, GROVE CITY, PA 16127" at bounding box center [324, 144] width 258 height 28
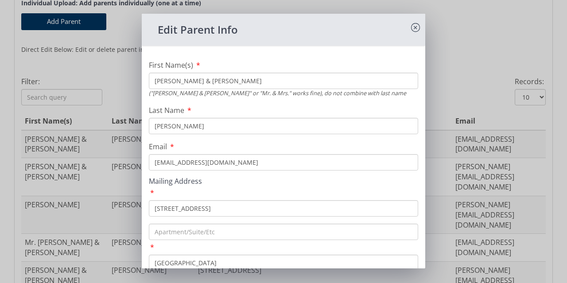
click at [185, 81] on input "Zachery & Rachel" at bounding box center [283, 81] width 269 height 16
type input "Rachel"
drag, startPoint x: 267, startPoint y: 212, endPoint x: 155, endPoint y: 210, distance: 112.2
click at [155, 210] on input "311 WEST POPLAR STREET" at bounding box center [283, 208] width 269 height 16
paste input "105 Hunt Road"
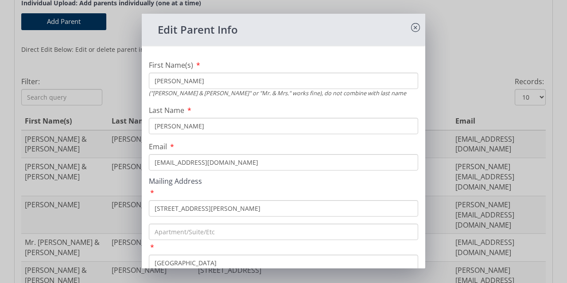
type input "105 Hunt Road"
click at [217, 166] on input "zscuba2@aol.com" at bounding box center [283, 162] width 269 height 16
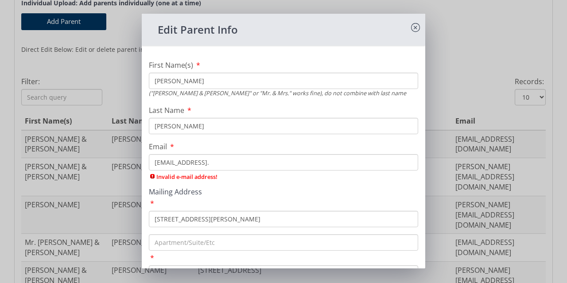
click at [221, 164] on input "zscucomba2@aol." at bounding box center [283, 162] width 269 height 16
type input "z"
paste input "gerwig2014@aol.com"
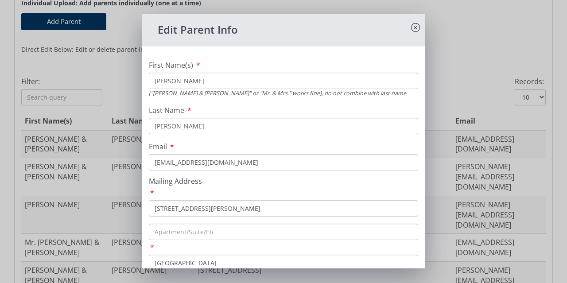
type input "gerwig2014@aol.com"
click at [277, 230] on input "text" at bounding box center [283, 232] width 269 height 16
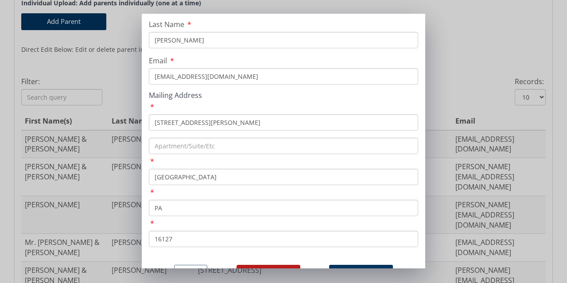
scroll to position [89, 0]
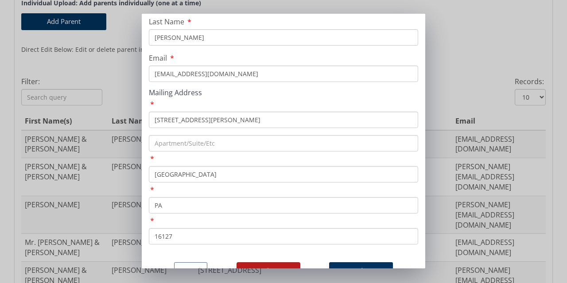
drag, startPoint x: 202, startPoint y: 175, endPoint x: 143, endPoint y: 176, distance: 59.4
click at [143, 176] on div "First Name(s) Rachel ("Andy & Charlotte" or "Mr. & Mrs." works fine), do not co…" at bounding box center [284, 111] width 284 height 295
paste input "Slippery Rock"
type input "Slippery Rock"
drag, startPoint x: 177, startPoint y: 239, endPoint x: 156, endPoint y: 236, distance: 21.9
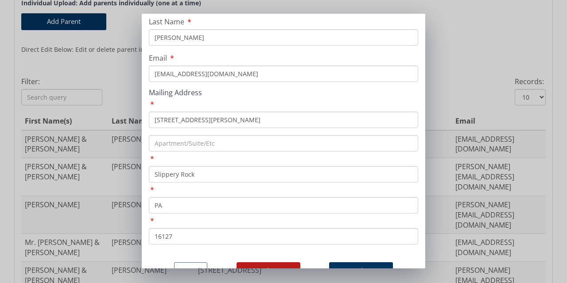
click at [156, 236] on input "16127" at bounding box center [283, 236] width 269 height 16
paste input "05"
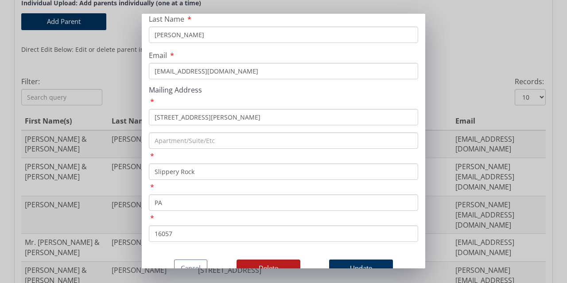
scroll to position [105, 0]
type input "16057"
click at [350, 260] on button "Update" at bounding box center [361, 268] width 64 height 17
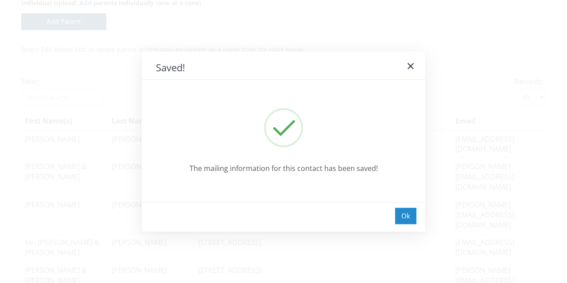
click at [407, 220] on div "Ok" at bounding box center [405, 216] width 21 height 16
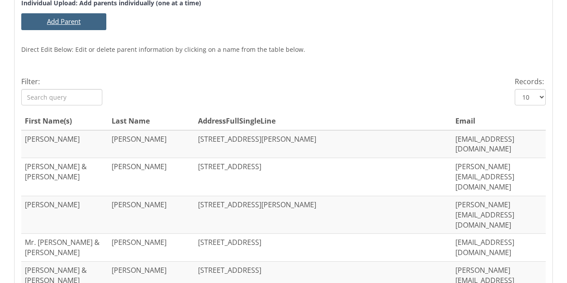
click at [63, 21] on button "Add Parent" at bounding box center [63, 21] width 85 height 16
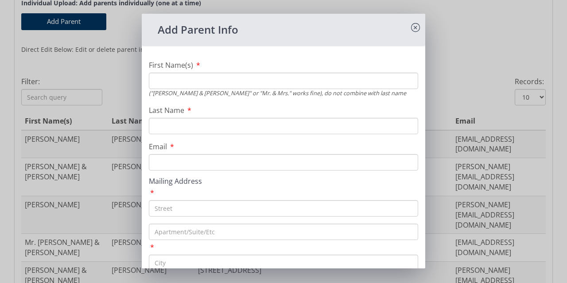
click at [191, 80] on input "First Name(s)" at bounding box center [283, 81] width 269 height 16
type input "A"
type input "Zachary Sr."
click at [201, 131] on input "Last Name" at bounding box center [283, 126] width 269 height 16
type input "Shearer"
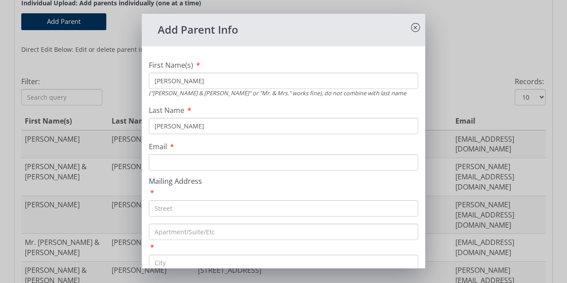
click at [226, 163] on input "Email" at bounding box center [283, 162] width 269 height 16
paste input "zscuba2@aol.com"
type input "zscuba2@aol.com"
click at [197, 210] on input "text" at bounding box center [283, 208] width 269 height 16
paste input "371 West Brewster Road"
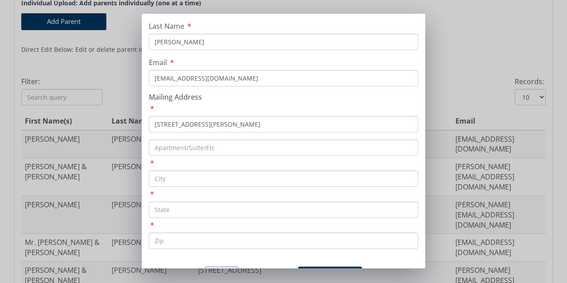
scroll to position [89, 0]
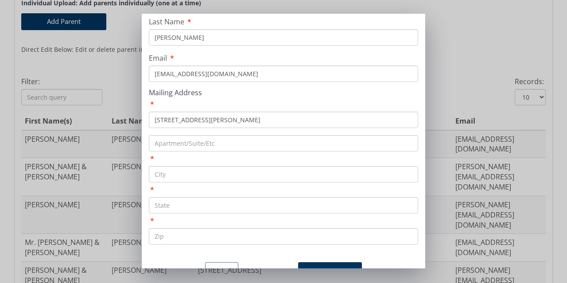
type input "371 West Brewster Road"
click at [172, 171] on input "text" at bounding box center [283, 174] width 269 height 16
type input "Butler"
click at [173, 210] on input "text" at bounding box center [283, 205] width 269 height 16
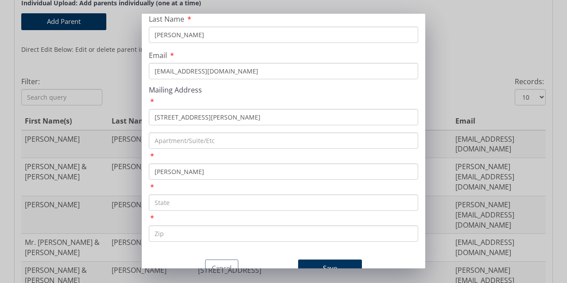
click at [171, 226] on input "text" at bounding box center [283, 234] width 269 height 16
paste input "16001"
type input "16001"
click at [170, 195] on input "text" at bounding box center [283, 203] width 269 height 16
type input "PA"
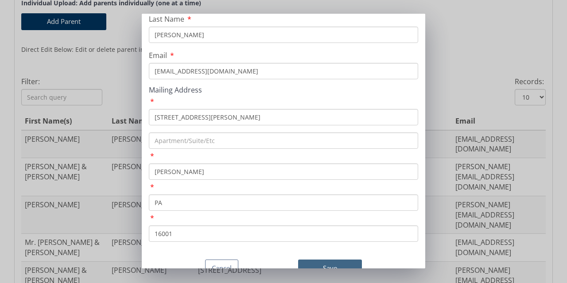
click at [322, 260] on button "Save" at bounding box center [330, 268] width 64 height 17
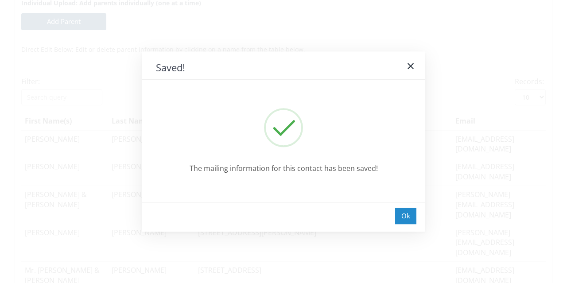
click at [406, 215] on div "Ok" at bounding box center [405, 216] width 21 height 16
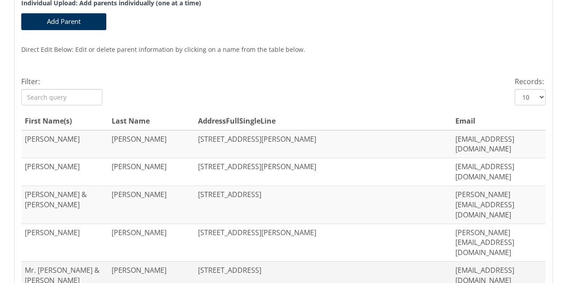
click at [216, 262] on td "408 N MADISON AVE, GROVE CITY, PA 16127" at bounding box center [324, 276] width 258 height 28
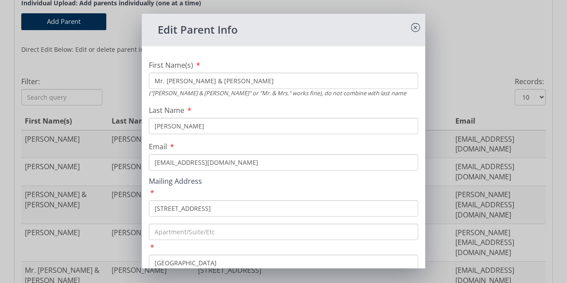
drag, startPoint x: 191, startPoint y: 81, endPoint x: 155, endPoint y: 86, distance: 36.2
click at [155, 86] on input "Mr. Justin & Kaylin" at bounding box center [283, 81] width 269 height 16
click at [168, 79] on input "Mr. Justin & Kaylin" at bounding box center [283, 81] width 269 height 16
click at [165, 82] on input "Mr. Justin & Kaylin" at bounding box center [283, 81] width 269 height 16
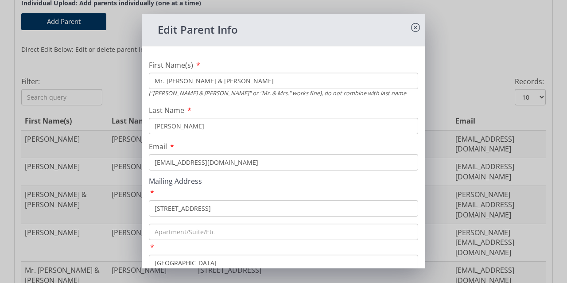
click at [167, 81] on input "Mr. Justin & Kaylin" at bounding box center [283, 81] width 269 height 16
click at [152, 80] on input "Mr. Justin & Kaylin" at bounding box center [283, 81] width 269 height 16
drag, startPoint x: 166, startPoint y: 81, endPoint x: 150, endPoint y: 81, distance: 16.0
click at [151, 81] on input "Mr. Justin & Kaylin" at bounding box center [283, 81] width 269 height 16
click at [150, 80] on input "Mr. Justin & Kaylin" at bounding box center [283, 81] width 269 height 16
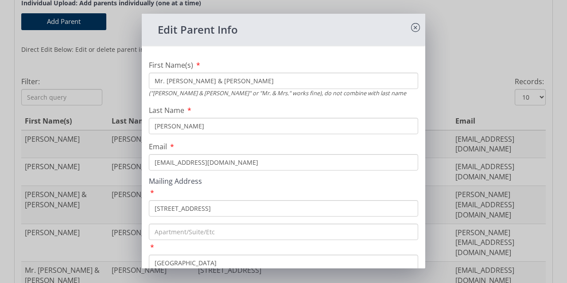
click at [150, 80] on input "Mr. Justin & Kaylin" at bounding box center [283, 81] width 269 height 16
drag, startPoint x: 196, startPoint y: 82, endPoint x: 174, endPoint y: 83, distance: 22.6
click at [174, 83] on input "Justin & Kaylin" at bounding box center [283, 81] width 269 height 16
type input "[PERSON_NAME]"
drag, startPoint x: 250, startPoint y: 163, endPoint x: 155, endPoint y: 164, distance: 95.7
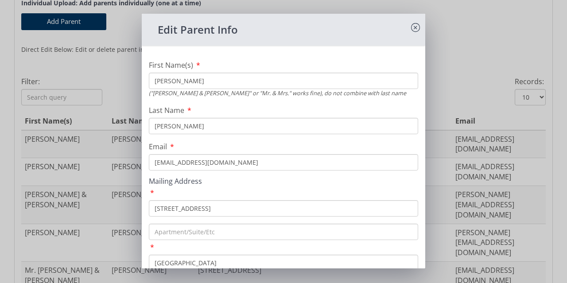
click at [155, 164] on input "summergirl2012@gmail.com" at bounding box center [283, 162] width 269 height 16
paste input "jjsimonic@comcast.net"
type input "jjsimonic@comcast.net"
drag, startPoint x: 221, startPoint y: 209, endPoint x: 153, endPoint y: 209, distance: 68.3
click at [153, 209] on input "408 N MADISON AVE" at bounding box center [283, 208] width 269 height 16
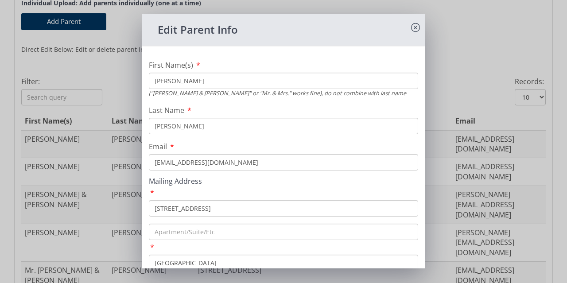
paste input "75 Arch Way"
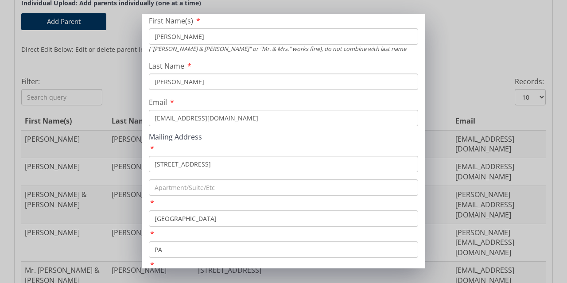
type input "75 Arch Way"
drag, startPoint x: 200, startPoint y: 221, endPoint x: 152, endPoint y: 223, distance: 47.9
click at [152, 223] on input "[GEOGRAPHIC_DATA]" at bounding box center [283, 219] width 269 height 16
click at [187, 217] on input "[GEOGRAPHIC_DATA]" at bounding box center [283, 219] width 269 height 16
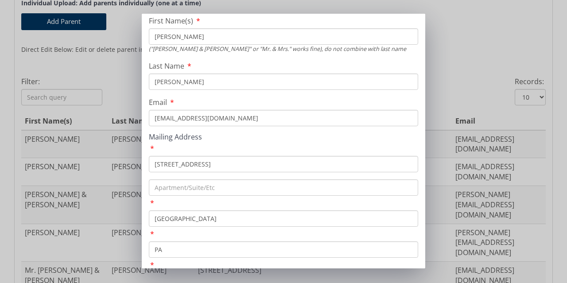
click at [188, 217] on input "[GEOGRAPHIC_DATA]" at bounding box center [283, 219] width 269 height 16
type input "G"
paste input "Cranberry Township"
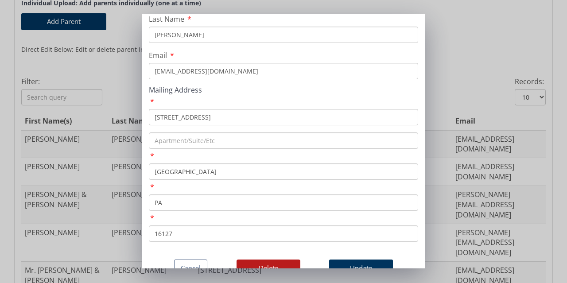
scroll to position [105, 0]
type input "Cranberry Township"
click at [191, 226] on input "16127" at bounding box center [283, 234] width 269 height 16
type input "1"
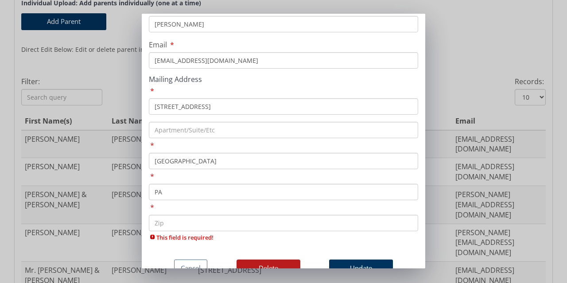
click at [185, 219] on input "text" at bounding box center [283, 223] width 269 height 16
paste input "16066"
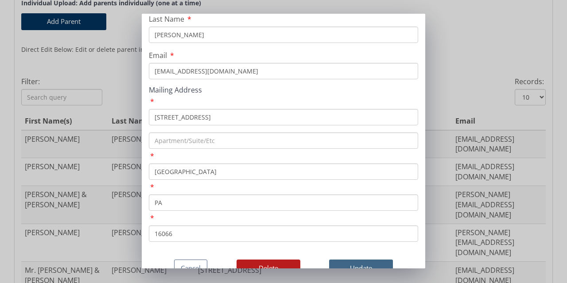
type input "16066"
click at [356, 260] on button "Update" at bounding box center [361, 268] width 64 height 17
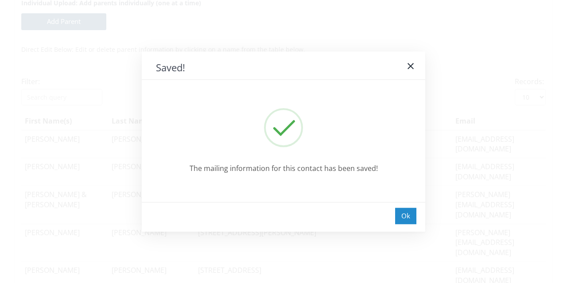
click at [411, 217] on div "Ok" at bounding box center [405, 216] width 21 height 16
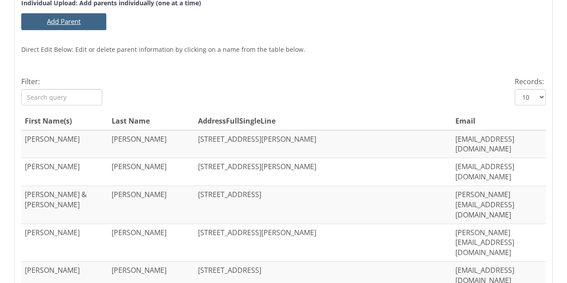
click at [68, 22] on button "Add Parent" at bounding box center [63, 21] width 85 height 16
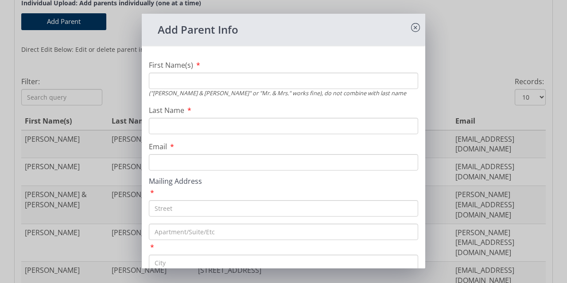
click at [199, 78] on input "First Name(s)" at bounding box center [283, 81] width 269 height 16
click at [186, 126] on input "Last Name" at bounding box center [283, 126] width 269 height 16
type input "Simonic"
click at [249, 87] on input "First Name(s)" at bounding box center [283, 81] width 269 height 16
click at [181, 163] on input "Email" at bounding box center [283, 162] width 269 height 16
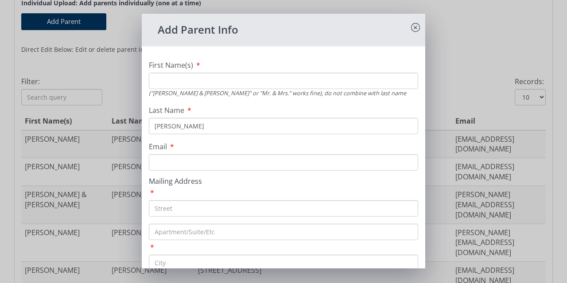
paste input "summergirl2012@gmail.com"
type input "summergirl2012@gmail.com"
click at [214, 211] on input "text" at bounding box center [283, 208] width 269 height 16
paste input "203 Franklin Place"
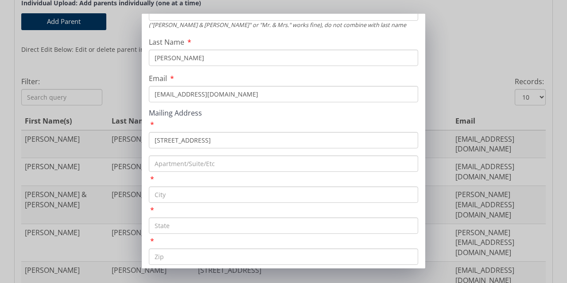
scroll to position [89, 0]
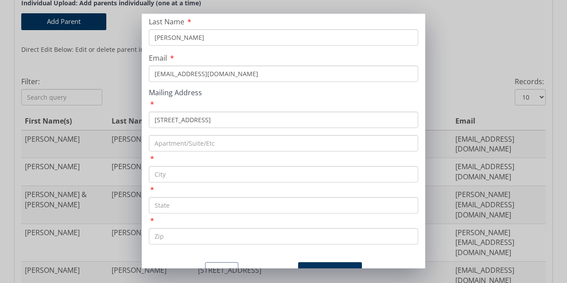
type input "203 Franklin Place"
click at [190, 173] on input "text" at bounding box center [283, 174] width 269 height 16
type input "[GEOGRAPHIC_DATA]"
click at [170, 207] on input "text" at bounding box center [283, 205] width 269 height 16
type input "PA"
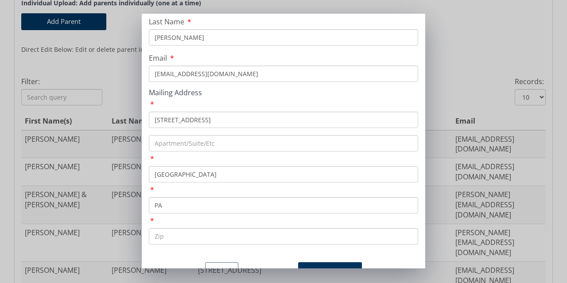
click at [172, 241] on input "text" at bounding box center [283, 236] width 269 height 16
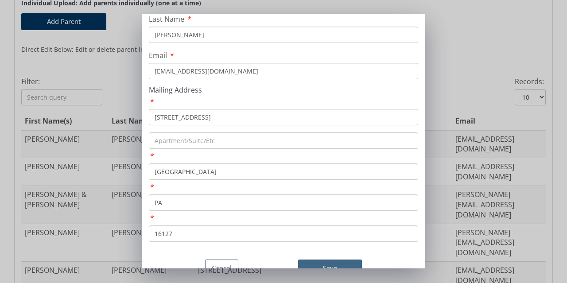
type input "16127"
click at [322, 260] on button "Save" at bounding box center [330, 268] width 64 height 17
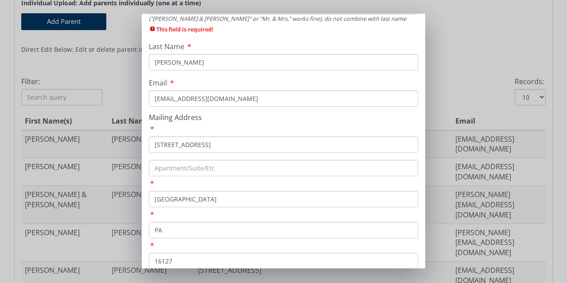
scroll to position [0, 0]
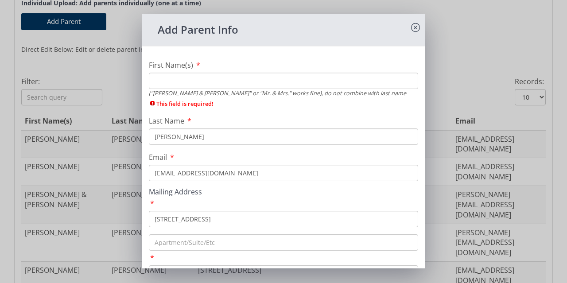
click at [191, 78] on input "First Name(s)" at bounding box center [283, 81] width 269 height 16
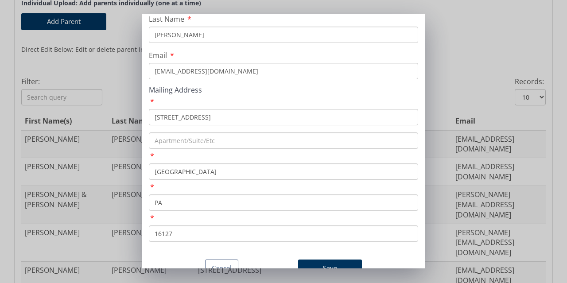
scroll to position [105, 0]
type input "Kaylin"
click at [323, 260] on button "Save" at bounding box center [330, 268] width 64 height 17
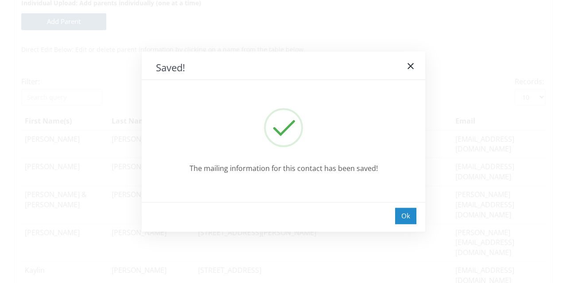
click at [409, 219] on div "Ok" at bounding box center [405, 216] width 21 height 16
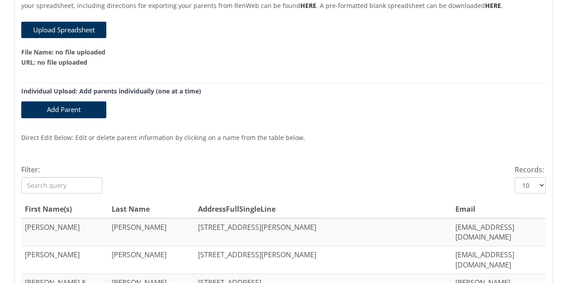
scroll to position [216, 0]
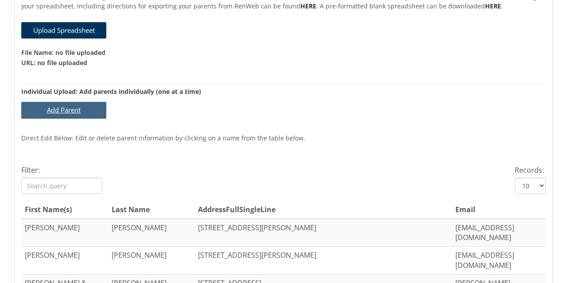
click at [59, 108] on button "Add Parent" at bounding box center [63, 110] width 85 height 16
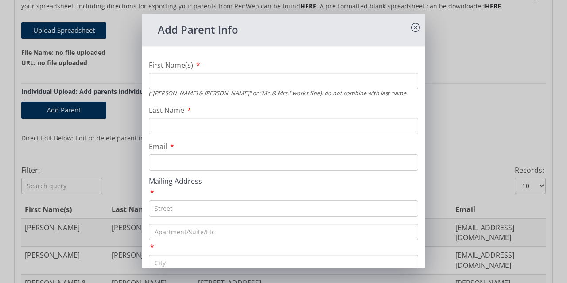
click at [180, 84] on input "First Name(s)" at bounding box center [283, 81] width 269 height 16
type input "Christy"
type input "Smith"
paste input "christysmith814@gmail.com"
type input "christysmith814@gmail.com"
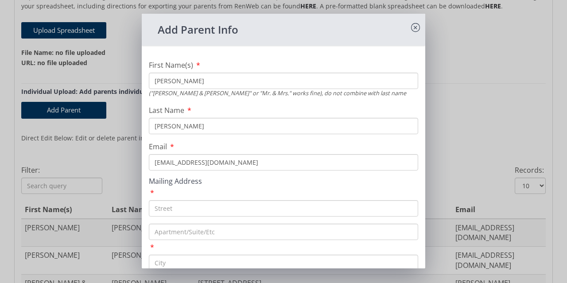
click at [173, 208] on input "text" at bounding box center [283, 208] width 269 height 16
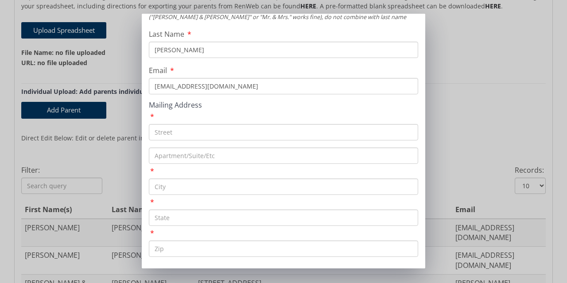
scroll to position [89, 0]
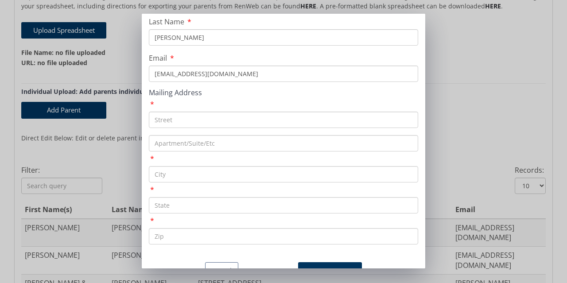
paste input "288 NUTT RD"
type input "288 NUTT RD"
click at [172, 174] on input "text" at bounding box center [283, 174] width 269 height 16
paste input "[GEOGRAPHIC_DATA]"
type input "[GEOGRAPHIC_DATA]"
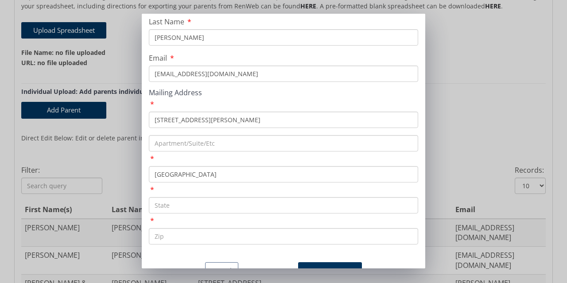
click at [167, 209] on input "text" at bounding box center [283, 205] width 269 height 16
type input "PA"
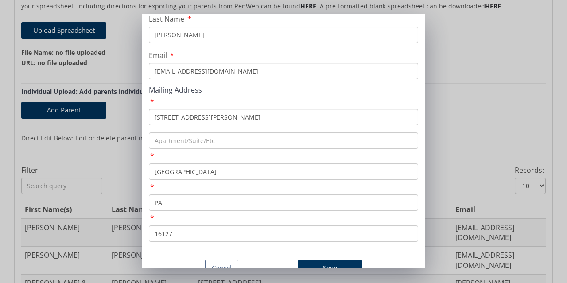
scroll to position [105, 0]
type input "16127"
click at [322, 260] on button "Save" at bounding box center [330, 268] width 64 height 17
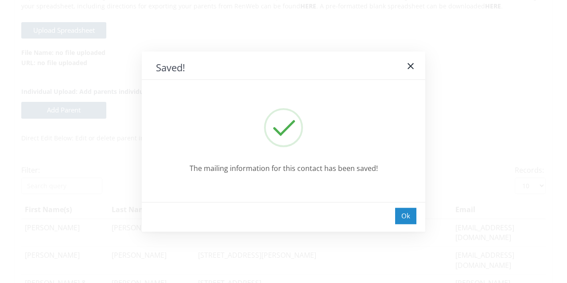
click at [410, 221] on div "Ok" at bounding box center [405, 216] width 21 height 16
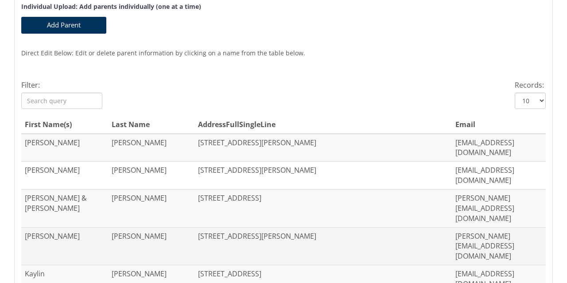
scroll to position [305, 0]
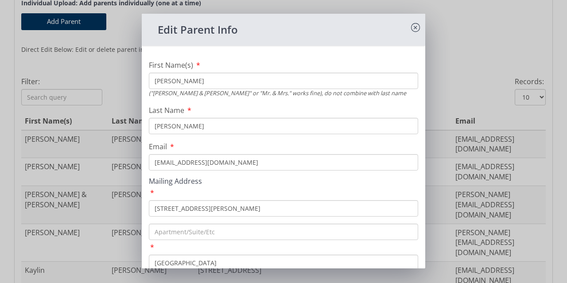
click at [183, 81] on input "Christy" at bounding box center [283, 81] width 269 height 16
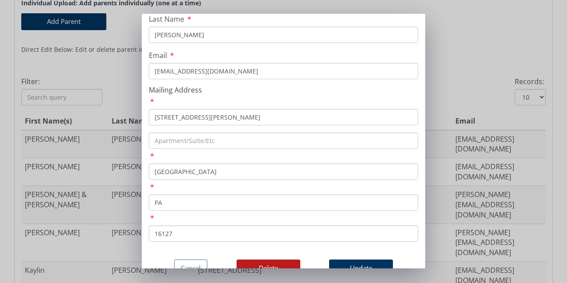
scroll to position [105, 0]
type input "Christy & Ryan"
click at [351, 260] on button "Update" at bounding box center [361, 268] width 64 height 17
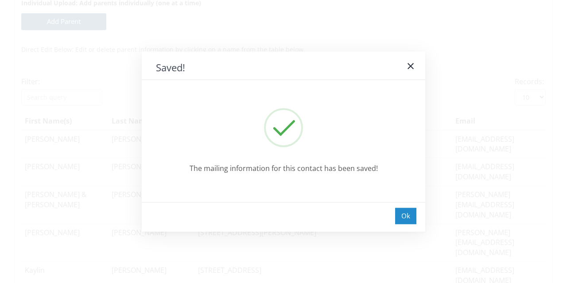
click at [402, 217] on div "Ok" at bounding box center [405, 216] width 21 height 16
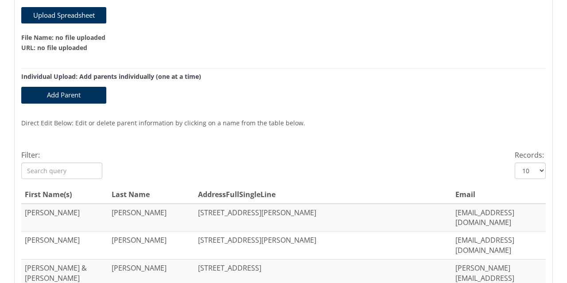
scroll to position [172, 0]
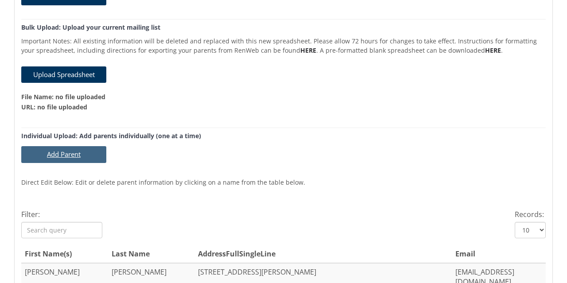
click at [62, 156] on button "Add Parent" at bounding box center [63, 154] width 85 height 16
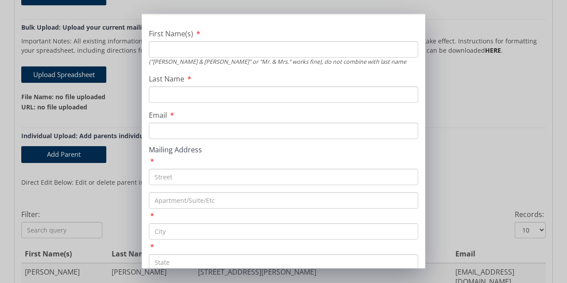
scroll to position [44, 0]
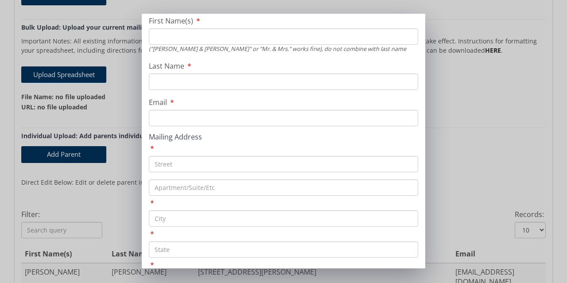
click at [180, 164] on input "text" at bounding box center [283, 164] width 269 height 16
paste input "614 Nelson Street"
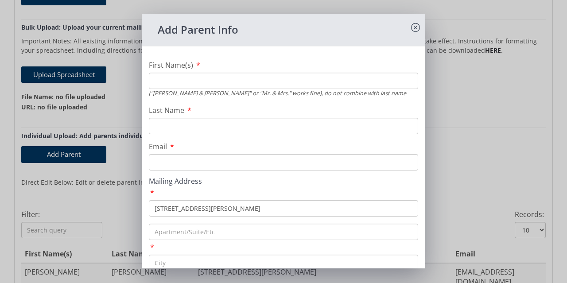
type input "614 Nelson Street"
click at [185, 127] on input "Last Name" at bounding box center [283, 126] width 269 height 16
type input "Smith"
click at [218, 83] on input "First Name(s)" at bounding box center [283, 81] width 269 height 16
click at [191, 156] on input "Email" at bounding box center [283, 162] width 269 height 16
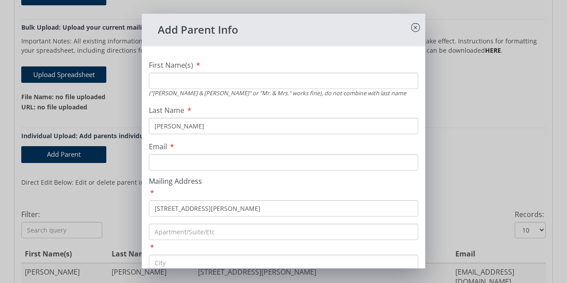
paste input "mpedlowsmith@gmail.com"
type input "mpedlowsmith@gmail.com"
click at [175, 80] on input "First Name(s)" at bounding box center [283, 81] width 269 height 16
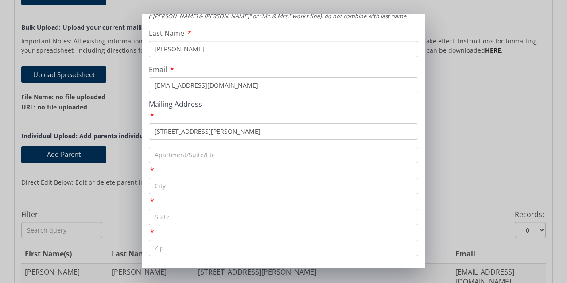
scroll to position [89, 0]
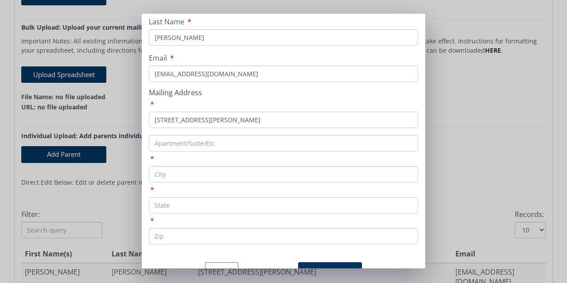
type input "Margaret & Daniel"
click at [179, 171] on input "text" at bounding box center [283, 174] width 269 height 16
type input "[GEOGRAPHIC_DATA]"
type input "PA"
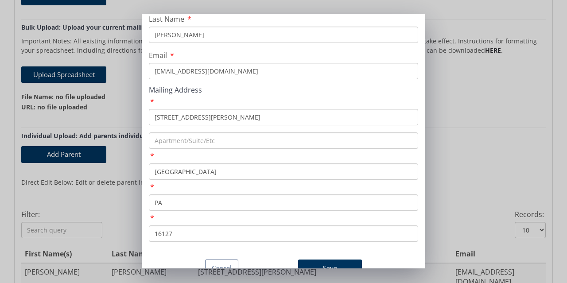
scroll to position [105, 0]
type input "16127"
click at [324, 260] on button "Save" at bounding box center [330, 268] width 64 height 17
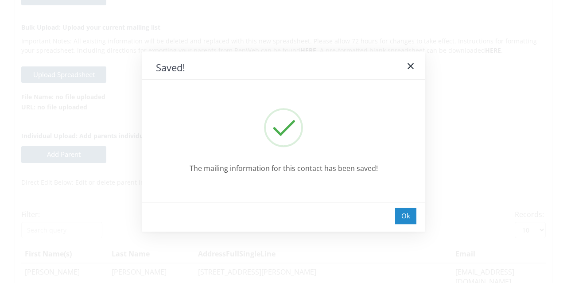
click at [403, 214] on div "Ok" at bounding box center [405, 216] width 21 height 16
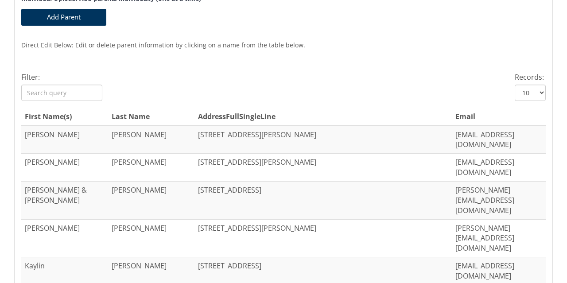
scroll to position [305, 0]
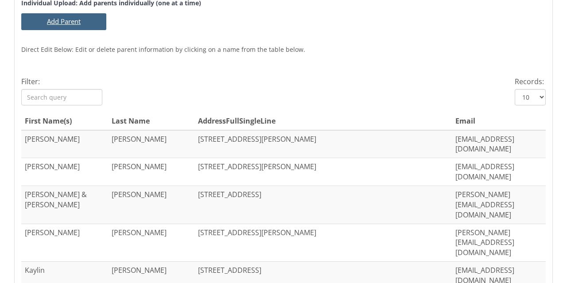
click at [56, 19] on button "Add Parent" at bounding box center [63, 21] width 85 height 16
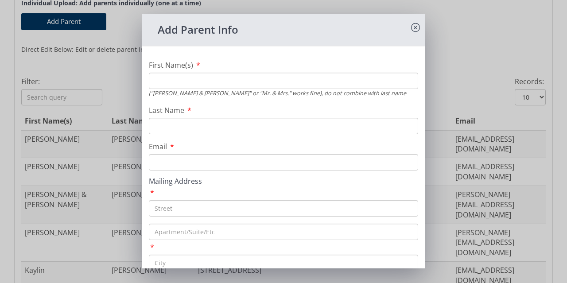
click at [168, 82] on input "First Name(s)" at bounding box center [283, 81] width 269 height 16
type input "Christy &"
click at [177, 122] on input "Last Name" at bounding box center [283, 126] width 269 height 16
type input "Smith"
click at [204, 166] on input "Email" at bounding box center [283, 162] width 269 height 16
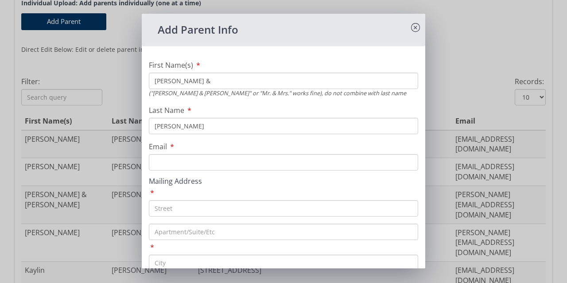
paste input "christymae22@gmail.com"
type input "christymae22@gmail.com"
click at [213, 211] on input "text" at bounding box center [283, 208] width 269 height 16
paste input "537 George Junior Road"
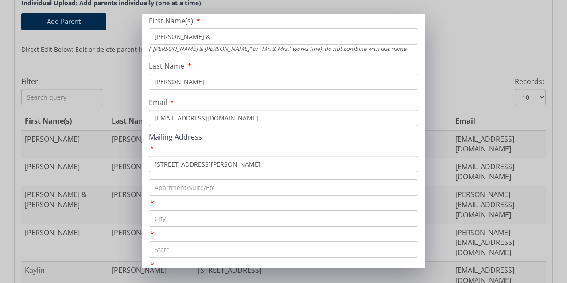
type input "537 George Junior Road"
click at [222, 219] on input "text" at bounding box center [283, 219] width 269 height 16
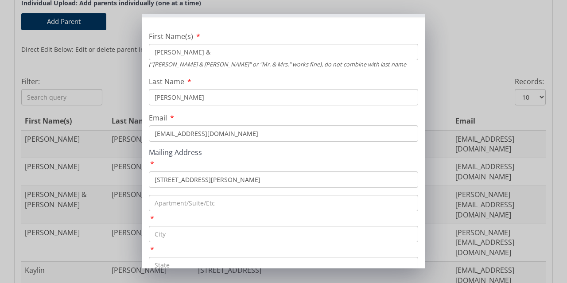
scroll to position [0, 0]
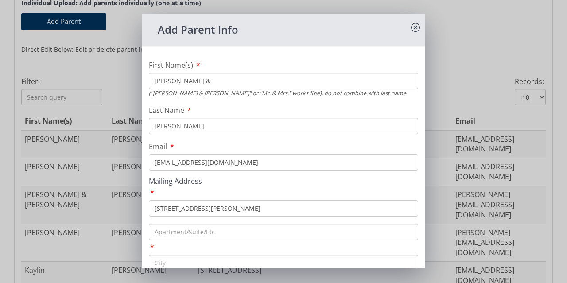
click at [203, 80] on input "Christy &" at bounding box center [283, 81] width 269 height 16
type input "Christy & Kyle"
click at [278, 157] on input "christymae22@gmail.com" at bounding box center [283, 162] width 269 height 16
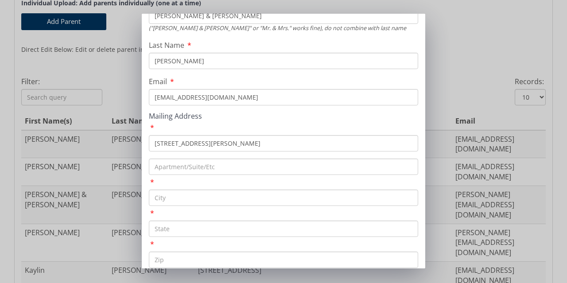
scroll to position [89, 0]
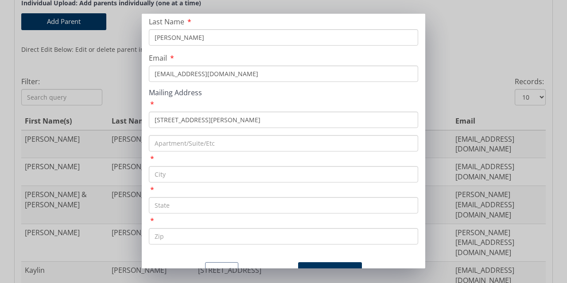
click at [270, 173] on input "text" at bounding box center [283, 174] width 269 height 16
type input "[GEOGRAPHIC_DATA]"
type input "PA"
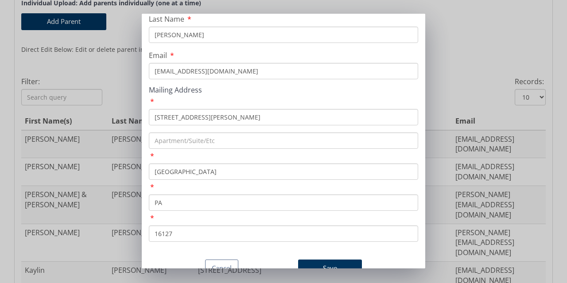
scroll to position [105, 0]
type input "16127"
click at [315, 260] on button "Save" at bounding box center [330, 268] width 64 height 17
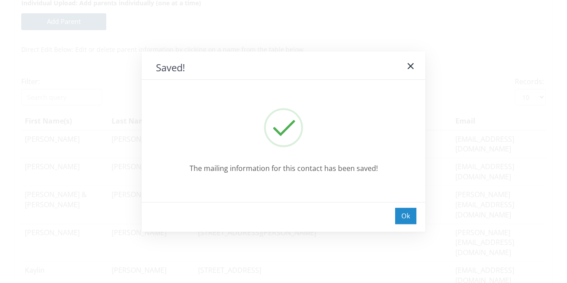
click at [408, 221] on div "Ok" at bounding box center [405, 216] width 21 height 16
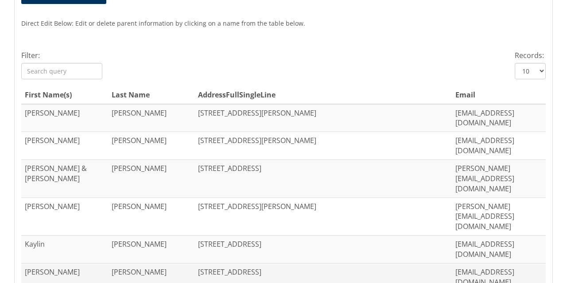
scroll to position [394, 0]
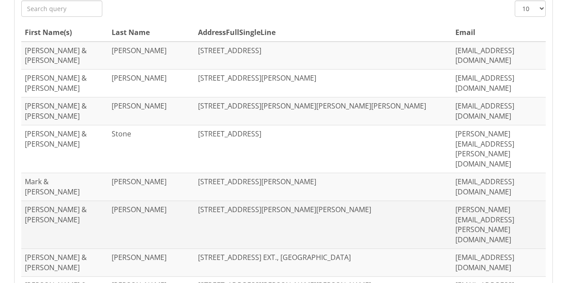
click at [230, 201] on td "6546 MERCER ROAD, POLK, PA 16342" at bounding box center [324, 225] width 258 height 48
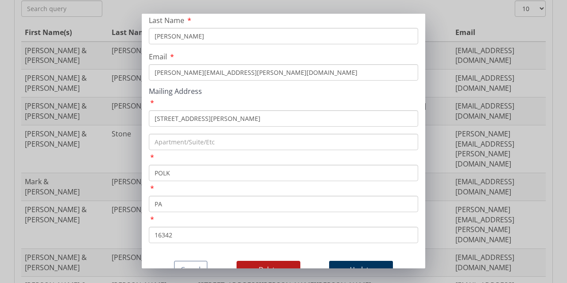
scroll to position [105, 0]
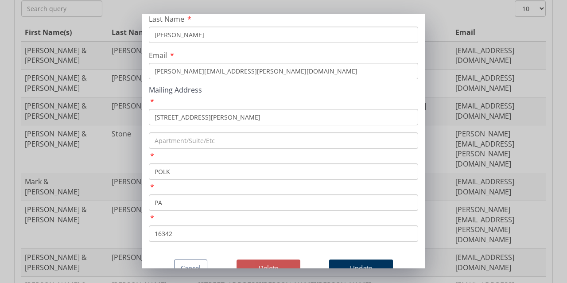
click at [269, 260] on button "Delete" at bounding box center [269, 268] width 64 height 17
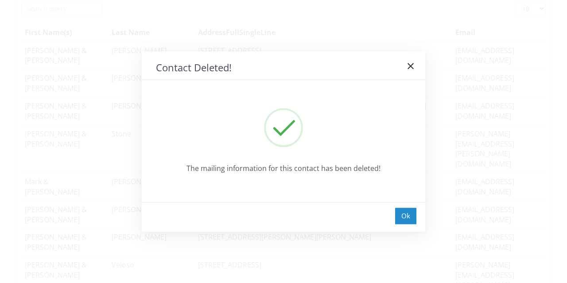
click at [410, 216] on div "Ok" at bounding box center [405, 216] width 21 height 16
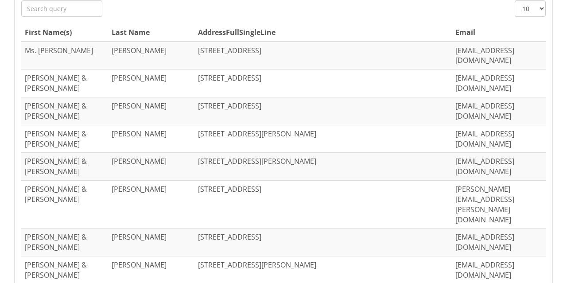
scroll to position [216, 0]
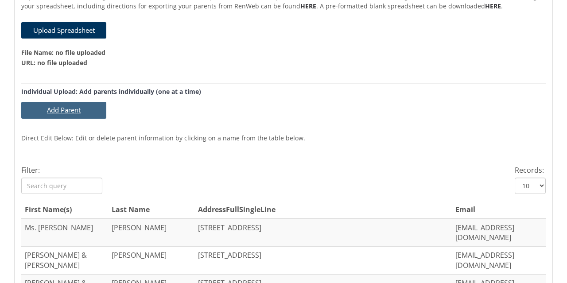
click at [69, 111] on button "Add Parent" at bounding box center [63, 110] width 85 height 16
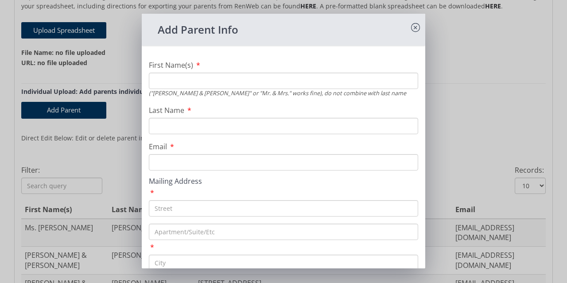
click at [176, 81] on input "First Name(s)" at bounding box center [283, 81] width 269 height 16
type input "Nancy"
type input "Richards"
paste input "Nansyth@gmail.com"
type input "Nansyth@gmail.com"
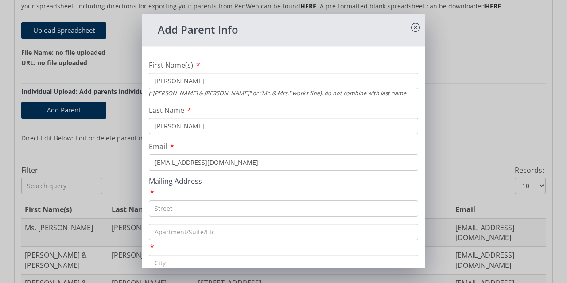
click at [177, 211] on input "text" at bounding box center [283, 208] width 269 height 16
paste input "797 patterson school rd"
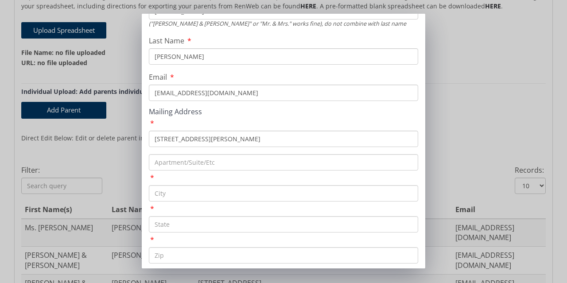
scroll to position [89, 0]
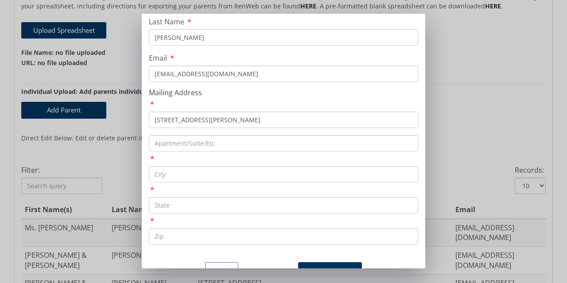
type input "797 patterson school rd"
click at [201, 172] on input "text" at bounding box center [283, 174] width 269 height 16
type input "[GEOGRAPHIC_DATA]"
type input "PA"
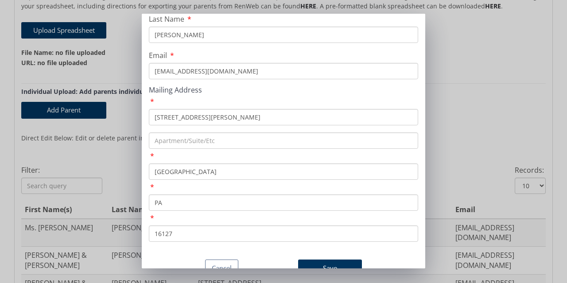
scroll to position [105, 0]
type input "16127"
click at [317, 260] on button "Save" at bounding box center [330, 268] width 64 height 17
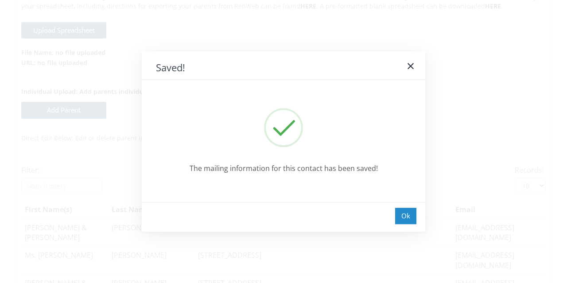
click at [407, 219] on div "Ok" at bounding box center [405, 216] width 21 height 16
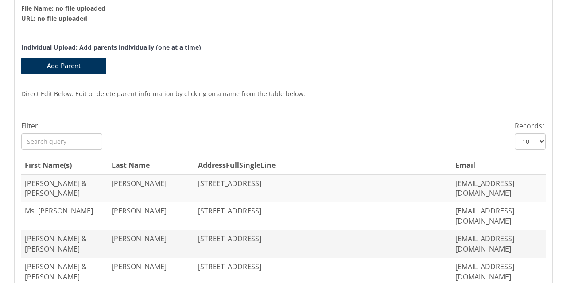
scroll to position [305, 0]
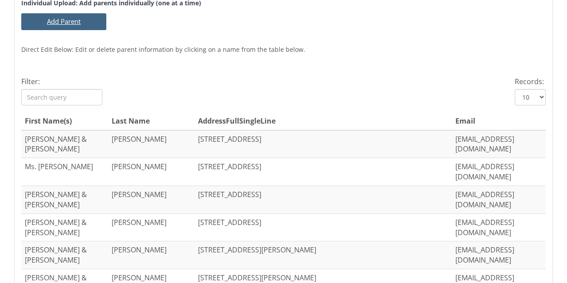
click at [56, 20] on button "Add Parent" at bounding box center [63, 21] width 85 height 16
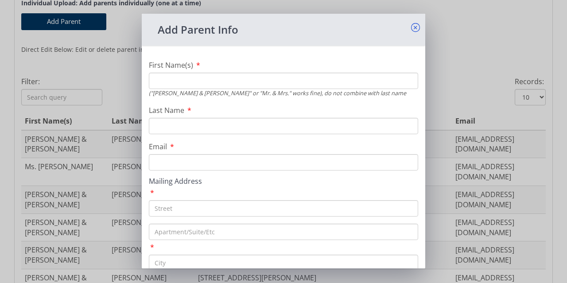
click at [411, 25] on icon at bounding box center [415, 27] width 9 height 9
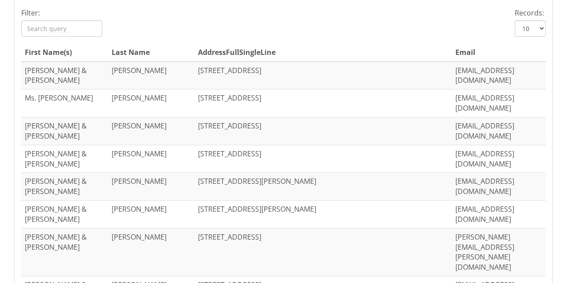
scroll to position [438, 0]
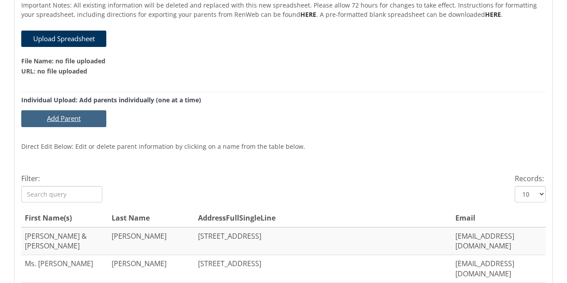
scroll to position [172, 0]
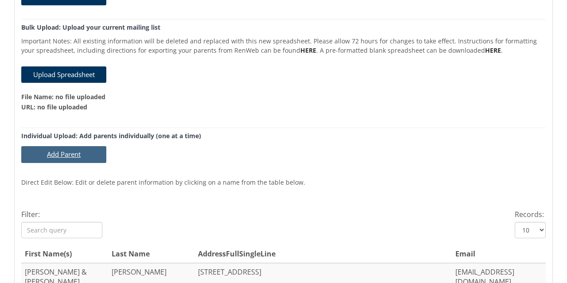
click at [67, 156] on button "Add Parent" at bounding box center [63, 154] width 85 height 16
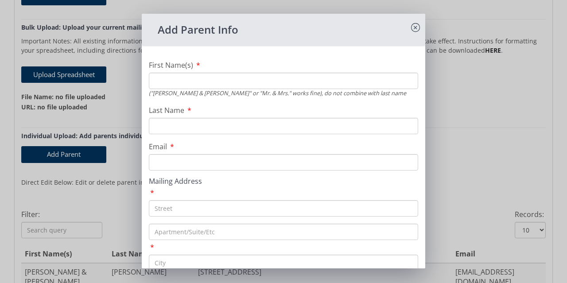
click at [213, 79] on input "First Name(s)" at bounding box center [283, 81] width 269 height 16
type input "Abigail & Britton"
type input "Wolfe"
paste input "wolfe.abby@gmail.com"
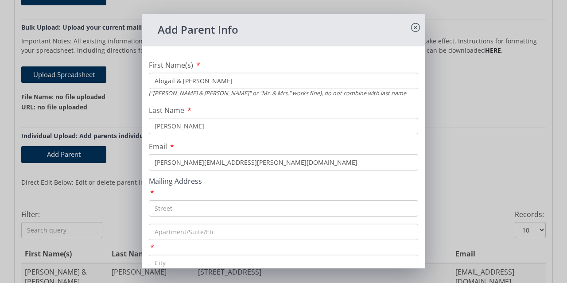
type input "wolfe.abby@gmail.com"
click at [189, 206] on input "text" at bounding box center [283, 208] width 269 height 16
paste input "411 Shady Dr"
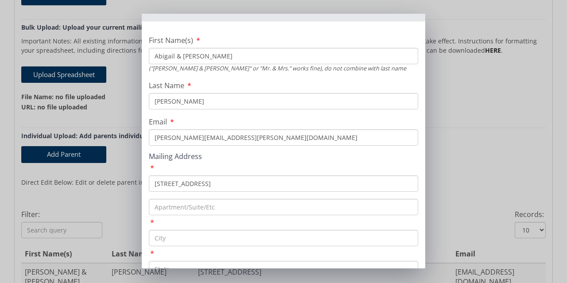
scroll to position [44, 0]
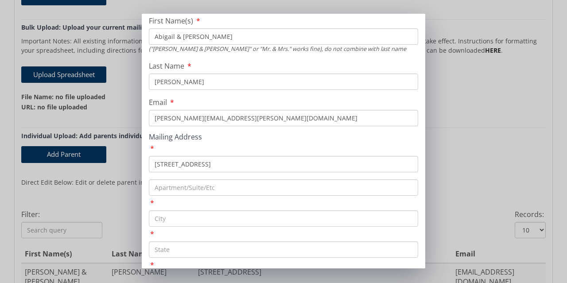
type input "411 Shady Dr"
click at [200, 216] on input "text" at bounding box center [283, 219] width 269 height 16
type input "[GEOGRAPHIC_DATA]"
type input "PA"
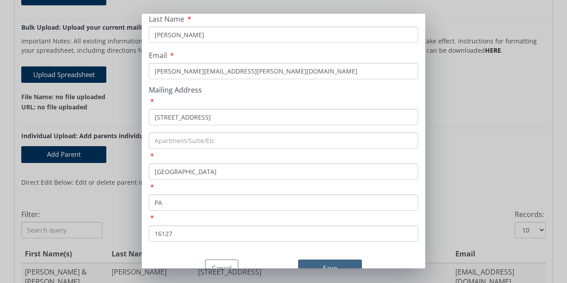
type input "16127"
click at [327, 260] on button "Save" at bounding box center [330, 268] width 64 height 17
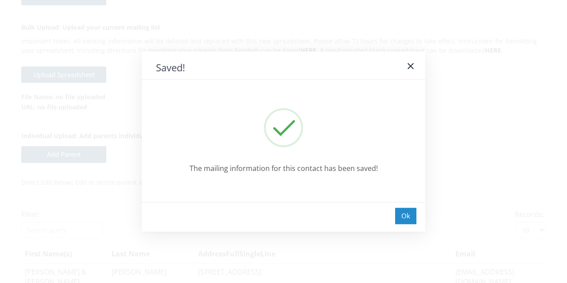
click at [404, 217] on div "Ok" at bounding box center [405, 216] width 21 height 16
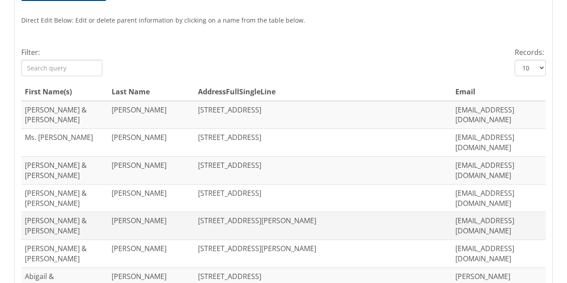
scroll to position [438, 0]
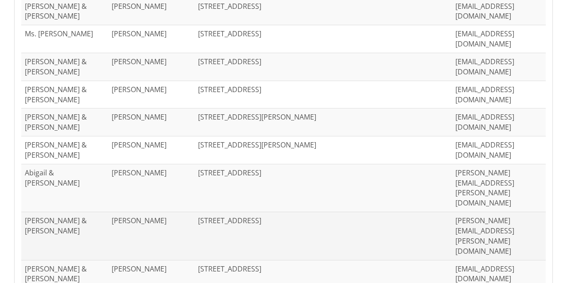
click at [242, 212] on td "280 DRAKE ROAD, NEW WILMINGTON, PA 16142" at bounding box center [324, 236] width 258 height 48
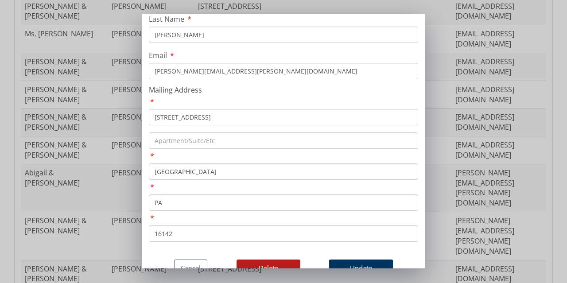
scroll to position [105, 0]
click at [265, 260] on button "Delete" at bounding box center [269, 268] width 64 height 17
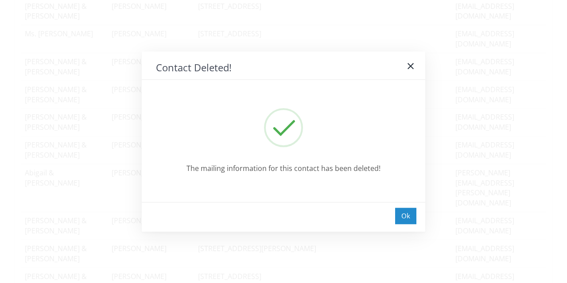
click at [411, 221] on div "Ok" at bounding box center [405, 216] width 21 height 16
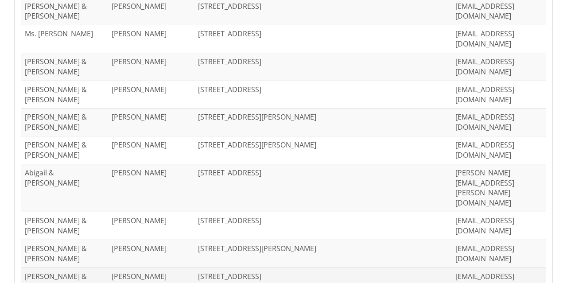
click at [205, 268] on td "413 SPRING ST, GROVE CITY, PA 16127" at bounding box center [324, 281] width 258 height 27
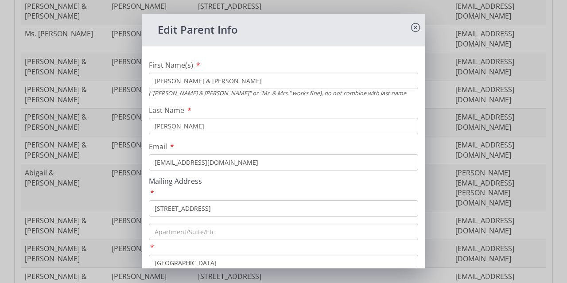
drag, startPoint x: 222, startPoint y: 214, endPoint x: 150, endPoint y: 210, distance: 71.9
click at [150, 210] on input "413 SPRING ST" at bounding box center [283, 208] width 269 height 16
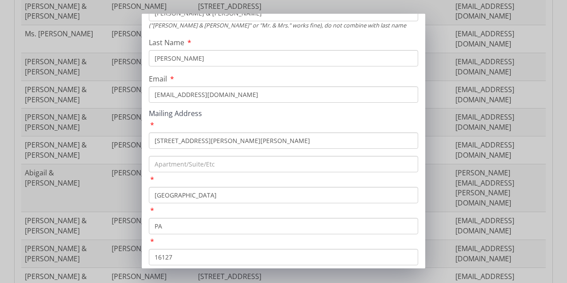
scroll to position [89, 0]
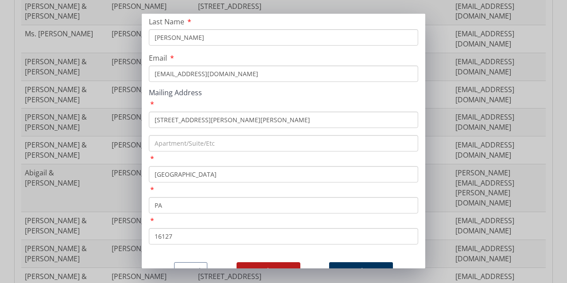
type input "1337 Butler Pike"
drag, startPoint x: 213, startPoint y: 175, endPoint x: 128, endPoint y: 172, distance: 85.1
click at [128, 172] on div "Edit Parent Info First Name(s) Mr. Benjamin & Ariel ("Andy & Charlotte" or "Mr.…" at bounding box center [283, 141] width 567 height 283
paste input "[PERSON_NAME]"
type input "[PERSON_NAME]"
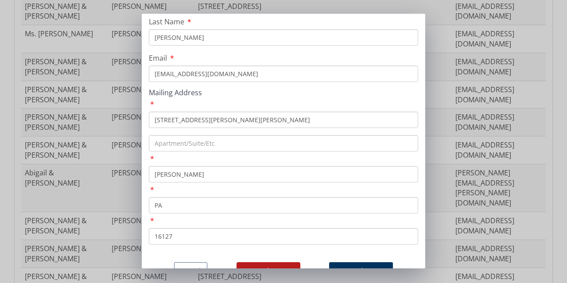
click at [180, 207] on input "PA" at bounding box center [283, 205] width 269 height 16
drag, startPoint x: 214, startPoint y: 242, endPoint x: 147, endPoint y: 239, distance: 67.0
click at [147, 239] on div "First Name(s) Mr. Benjamin & Ariel ("Andy & Charlotte" or "Mr. & Mrs." works fi…" at bounding box center [284, 111] width 284 height 295
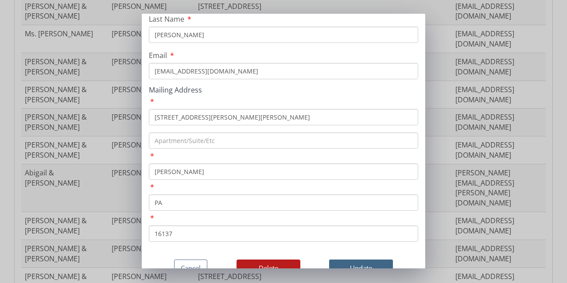
type input "16137"
click at [354, 260] on button "Update" at bounding box center [361, 268] width 64 height 17
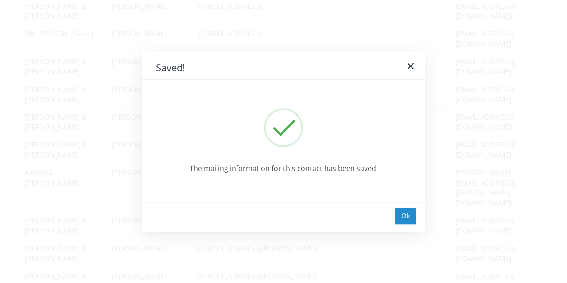
click at [399, 215] on div "Ok" at bounding box center [405, 216] width 21 height 16
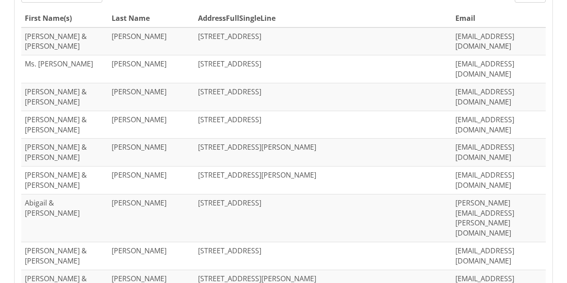
scroll to position [305, 0]
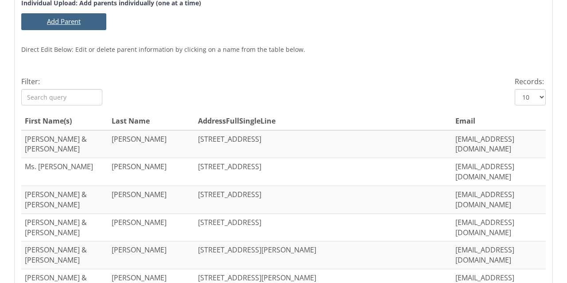
click at [67, 22] on button "Add Parent" at bounding box center [63, 21] width 85 height 16
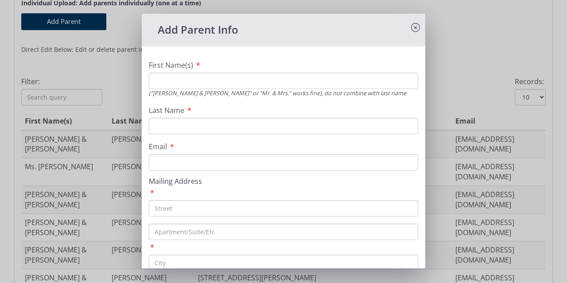
click at [251, 88] on input "First Name(s)" at bounding box center [283, 81] width 269 height 16
click at [211, 83] on input "Michael &" at bounding box center [283, 81] width 269 height 16
type input "Michael & Suzanne"
click at [188, 125] on input "Last Name" at bounding box center [283, 126] width 269 height 16
type input "Zieg"
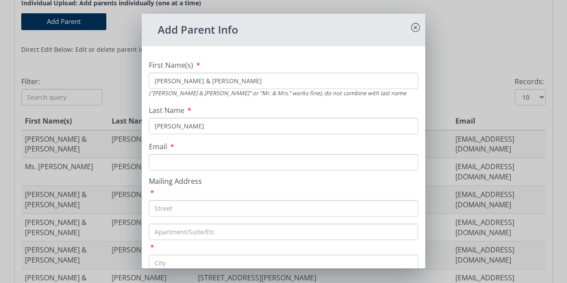
click at [173, 159] on input "Email" at bounding box center [283, 162] width 269 height 16
paste input "suzyzieg@gmail.com"
type input "suzyzieg@gmail.com"
click at [187, 210] on input "text" at bounding box center [283, 208] width 269 height 16
paste input "211 Kelly Blvd"
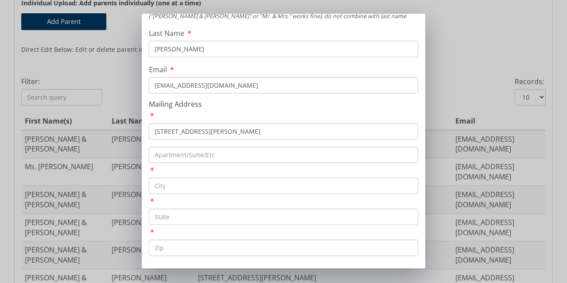
scroll to position [89, 0]
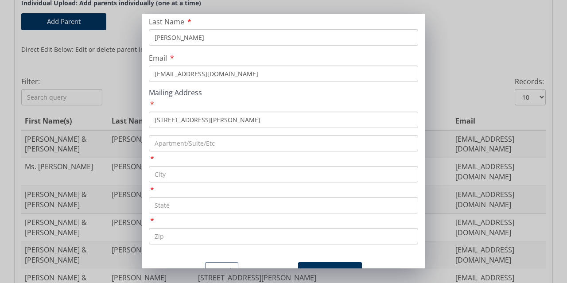
type input "211 Kelly Blvd"
click at [164, 176] on input "text" at bounding box center [283, 174] width 269 height 16
paste input "Slippery Rock"
type input "Slippery Rock"
click at [188, 207] on input "text" at bounding box center [283, 205] width 269 height 16
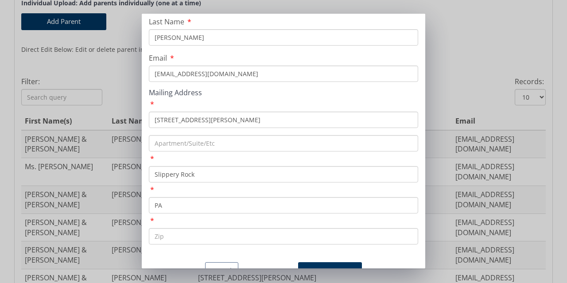
type input "PA"
click at [184, 235] on input "text" at bounding box center [283, 236] width 269 height 16
click at [179, 236] on input "text" at bounding box center [283, 236] width 269 height 16
paste input "16057"
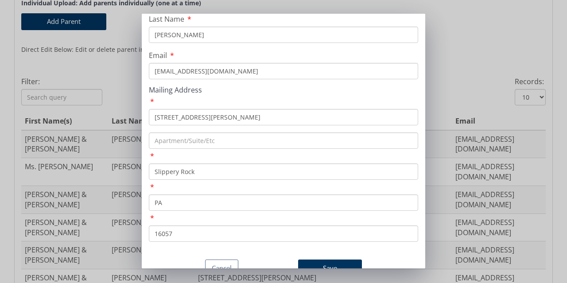
scroll to position [105, 0]
type input "16057"
click at [325, 260] on button "Save" at bounding box center [330, 268] width 64 height 17
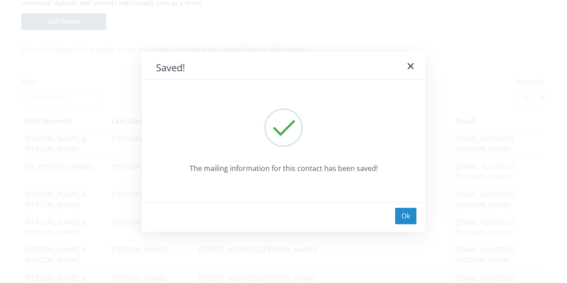
click at [410, 217] on div "Ok" at bounding box center [405, 216] width 21 height 16
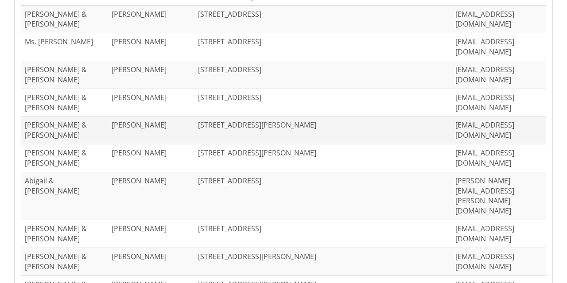
scroll to position [438, 0]
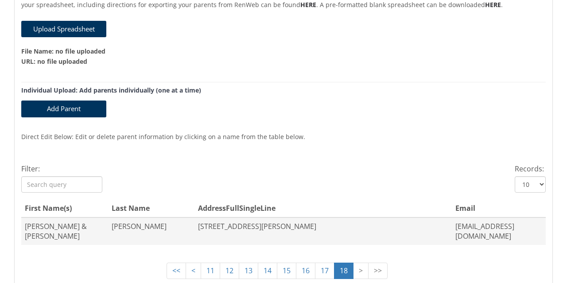
scroll to position [279, 0]
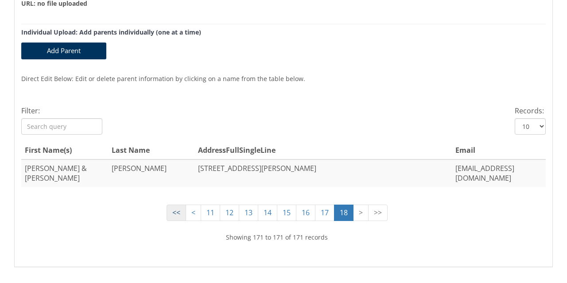
click at [168, 205] on link "<<" at bounding box center [177, 213] width 20 height 16
click at [192, 201] on div at bounding box center [193, 249] width 2 height 215
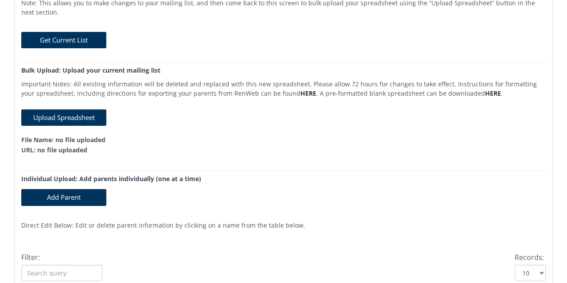
scroll to position [0, 0]
